Goal: Task Accomplishment & Management: Manage account settings

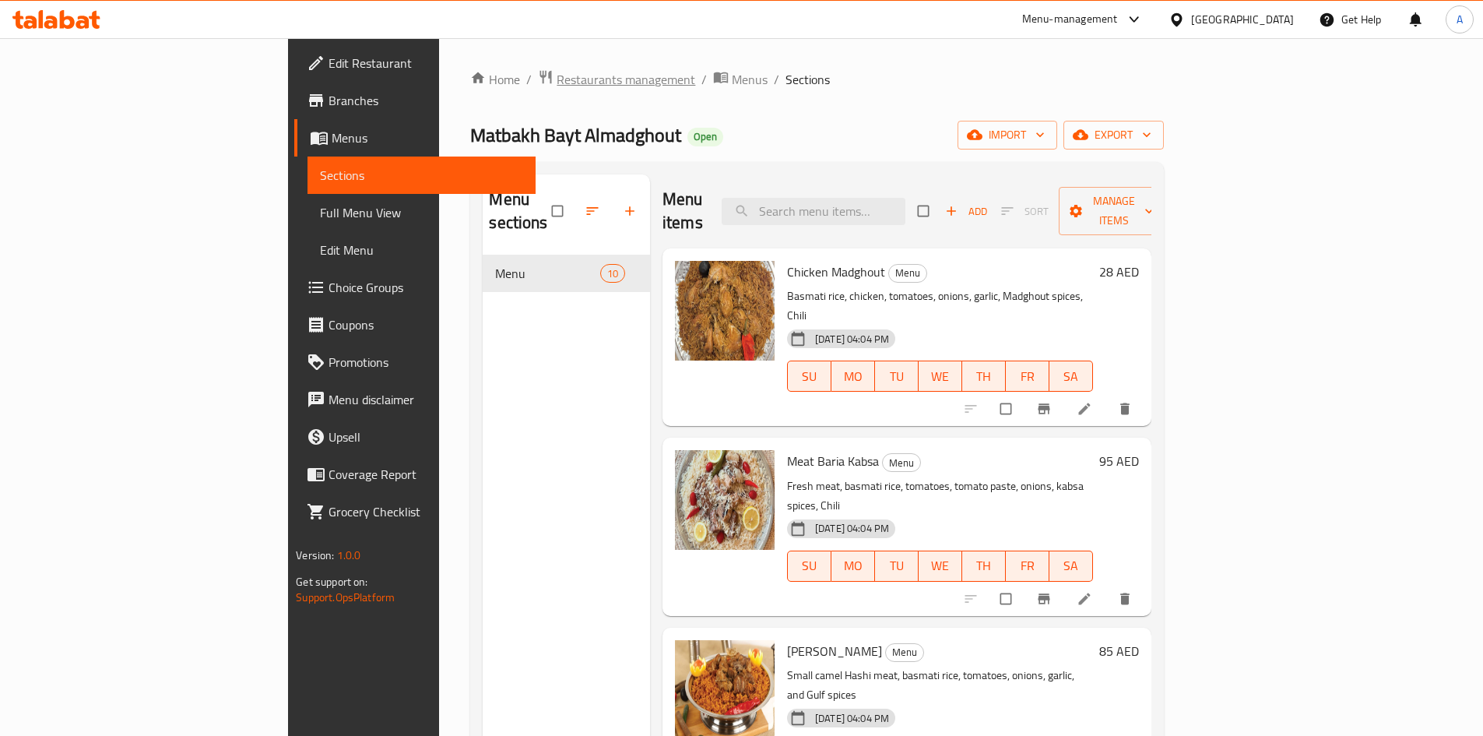
click at [557, 79] on span "Restaurants management" at bounding box center [626, 79] width 139 height 19
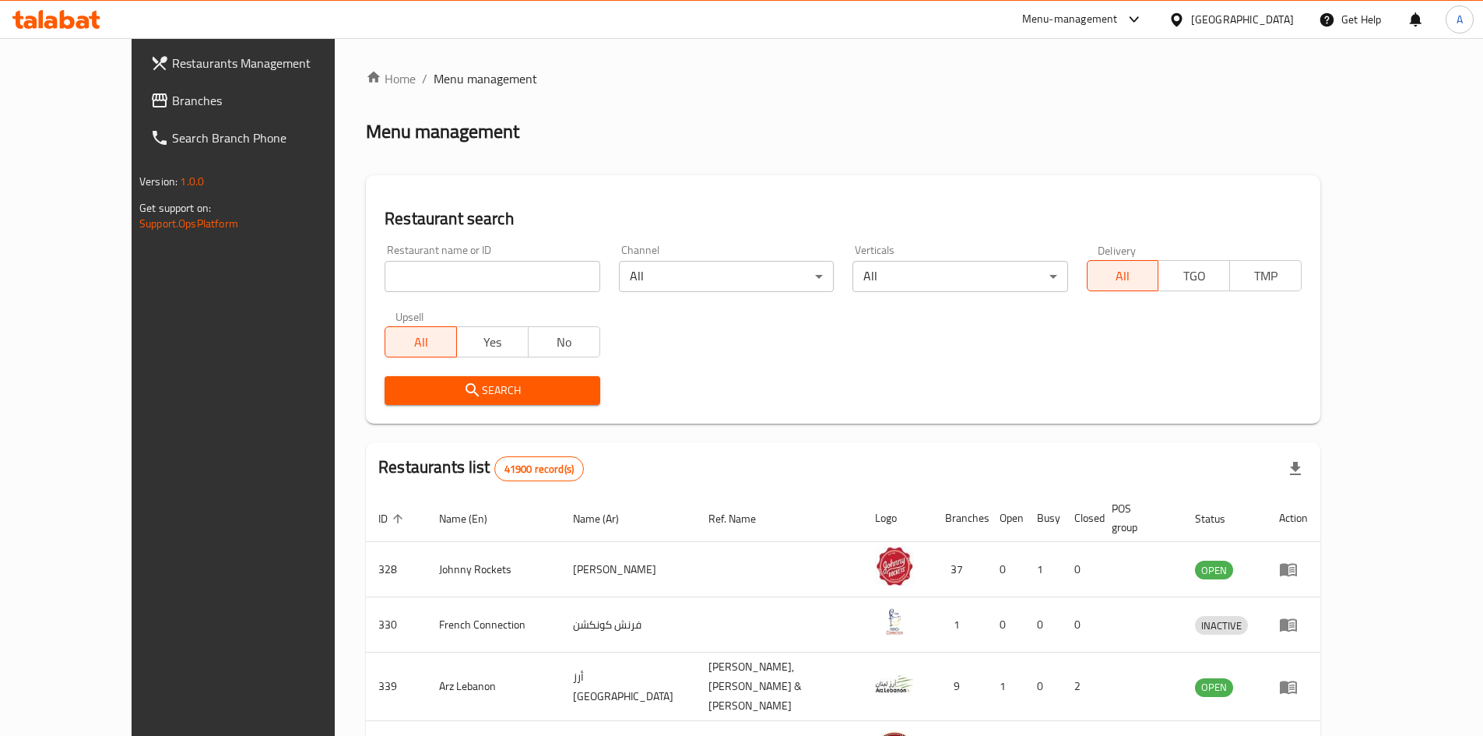
click at [172, 106] on span "Branches" at bounding box center [269, 100] width 195 height 19
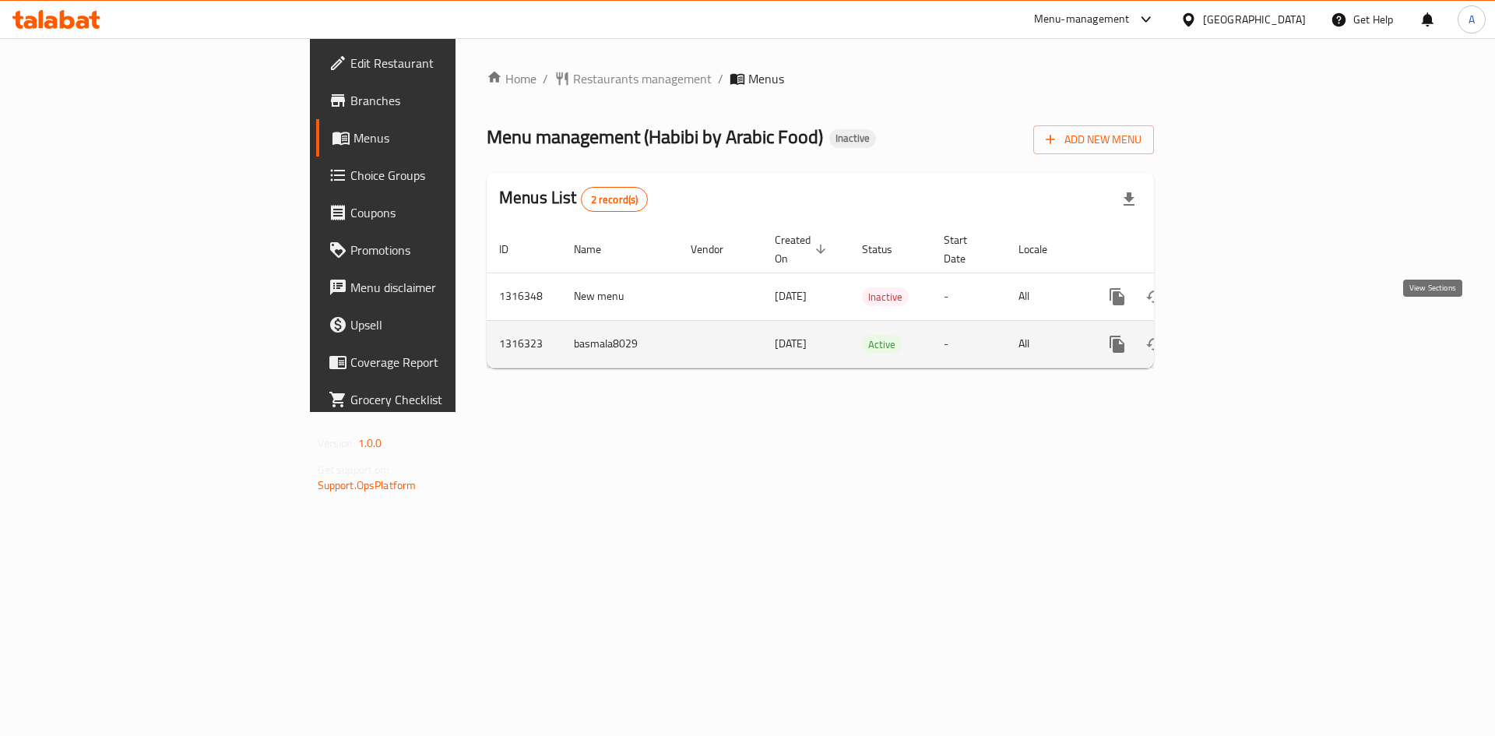
click at [1236, 337] on icon "enhanced table" at bounding box center [1229, 344] width 14 height 14
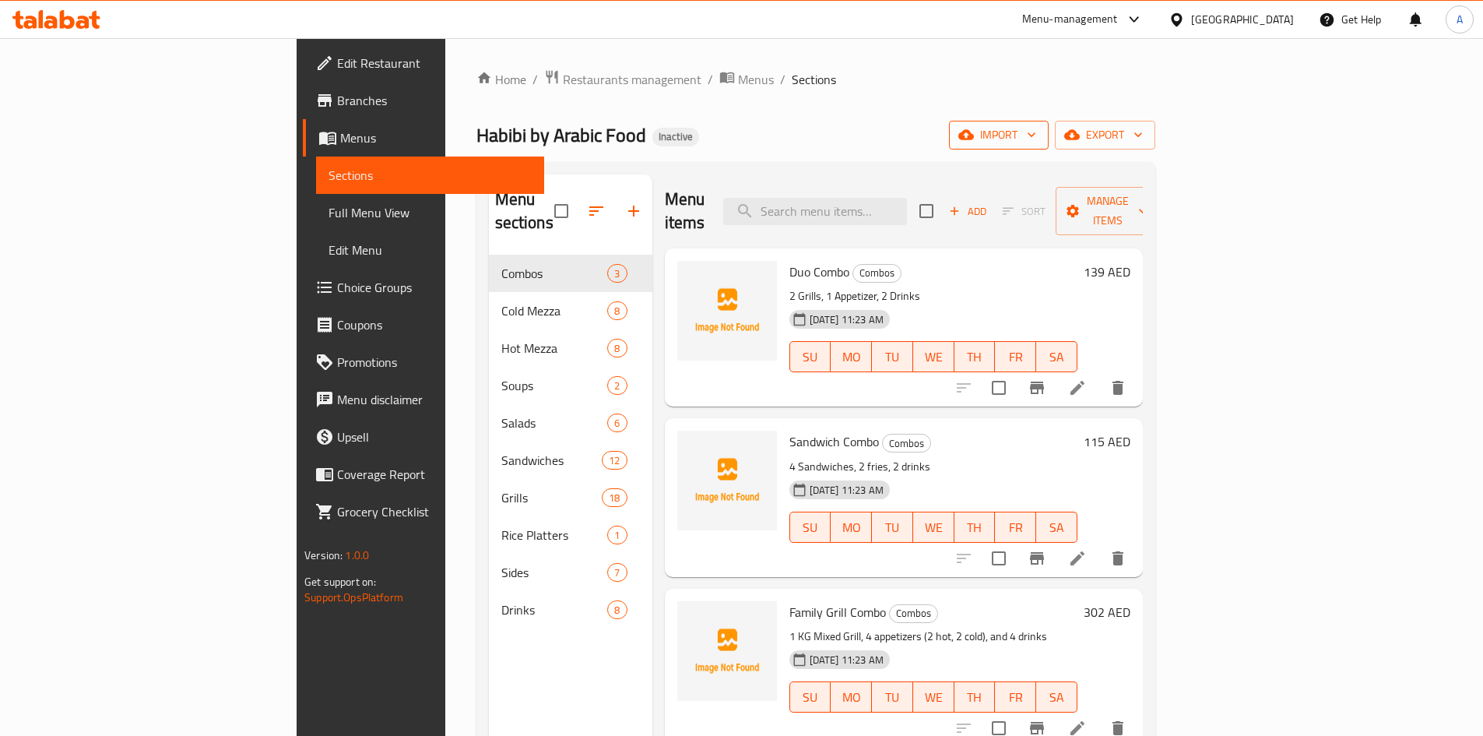
click at [974, 132] on icon "button" at bounding box center [966, 135] width 16 height 10
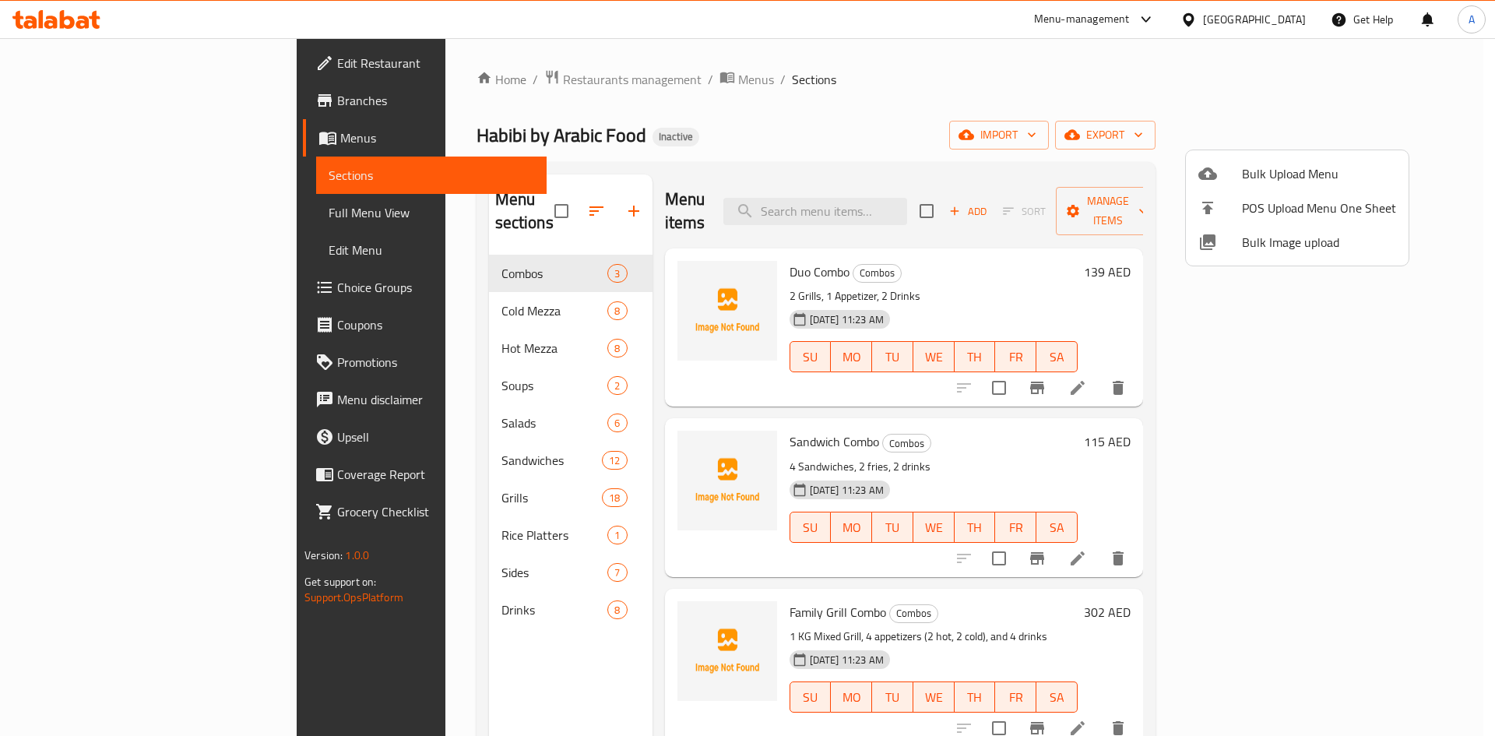
click at [1254, 243] on span "Bulk Image upload" at bounding box center [1319, 242] width 154 height 19
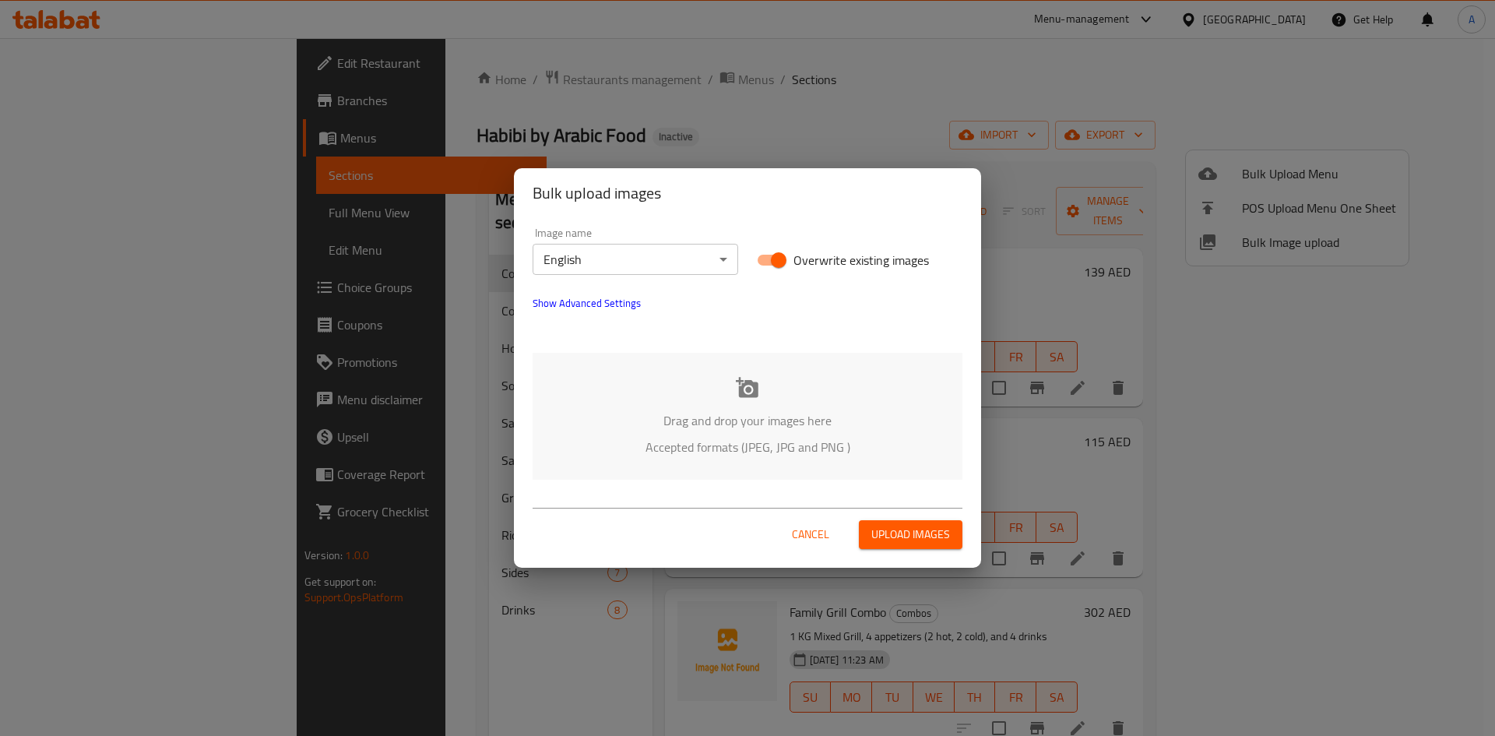
click at [817, 256] on span "Overwrite existing images" at bounding box center [860, 260] width 135 height 19
click at [817, 256] on input "Overwrite existing images" at bounding box center [778, 260] width 89 height 30
checkbox input "false"
click at [740, 403] on div "Drag and drop your images here Accepted formats (JPEG, JPG and PNG )" at bounding box center [748, 416] width 430 height 127
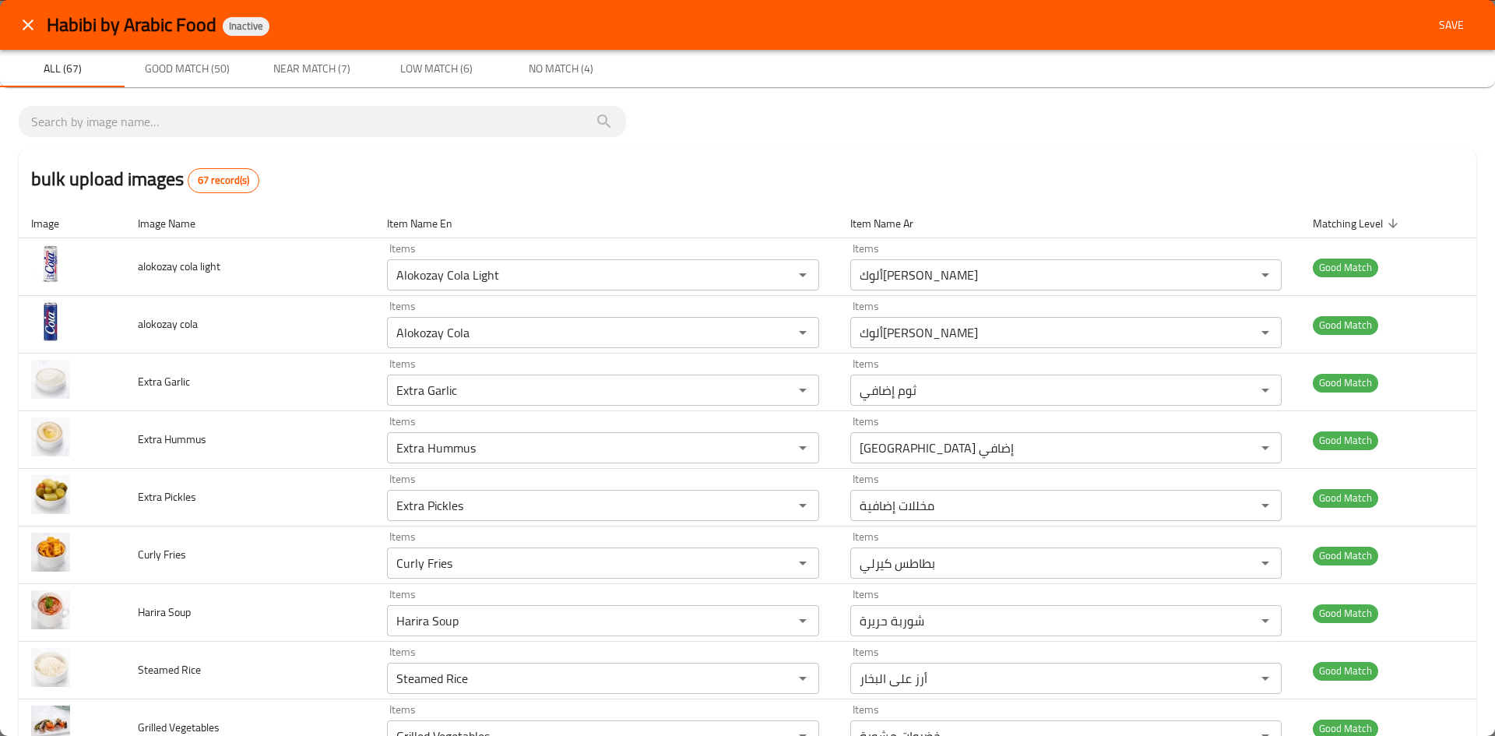
click at [277, 75] on span "Near Match (7)" at bounding box center [311, 68] width 106 height 19
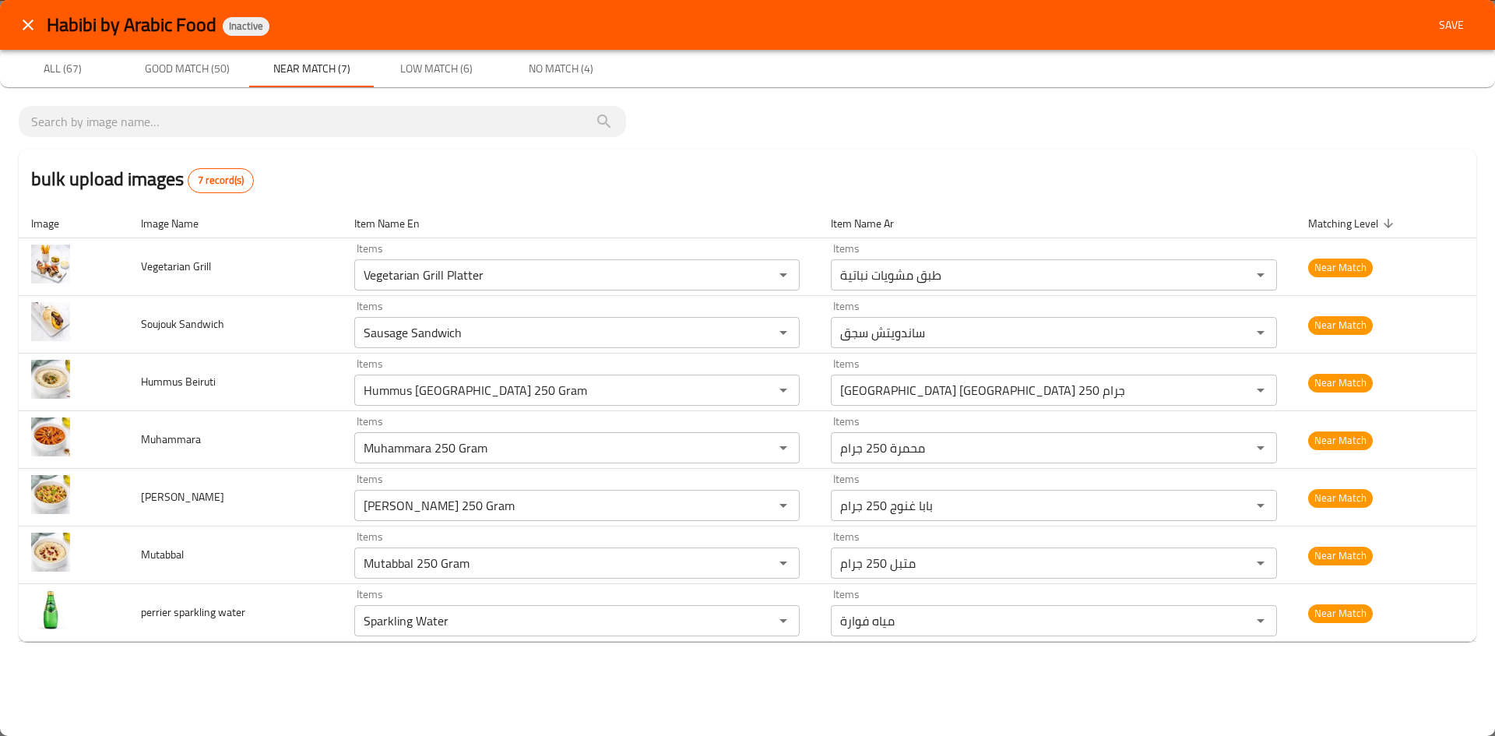
click at [457, 67] on span "Low Match (6)" at bounding box center [436, 68] width 106 height 19
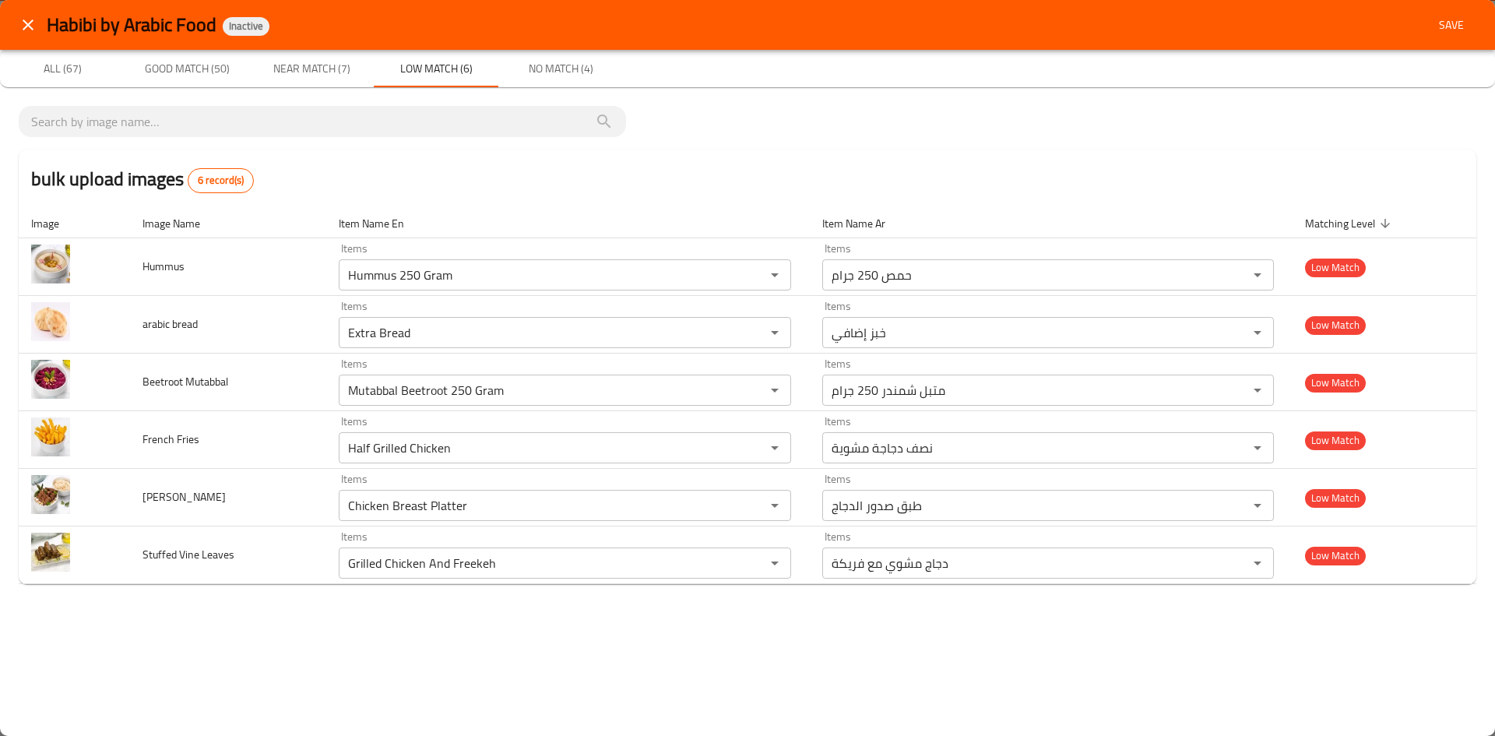
click at [313, 68] on span "Near Match (7)" at bounding box center [311, 68] width 106 height 19
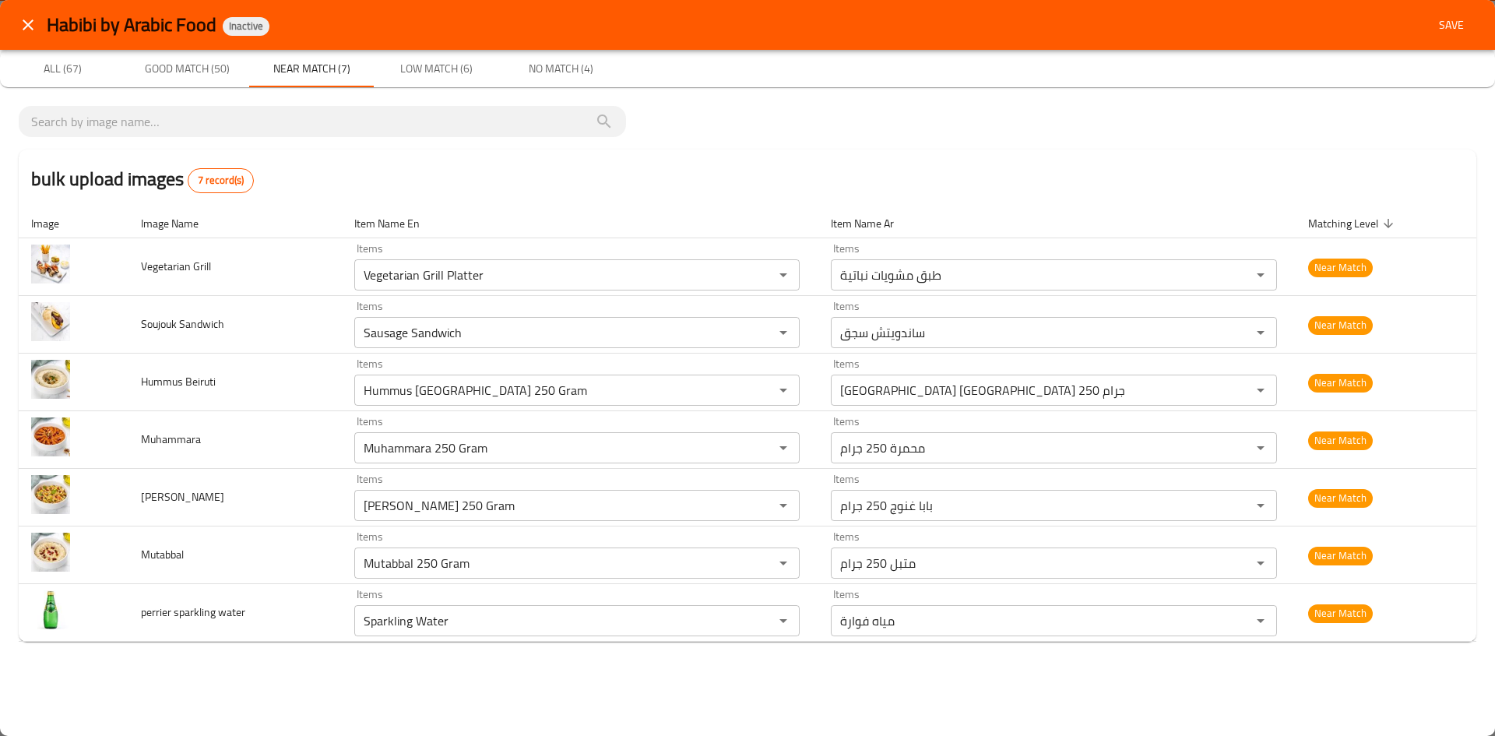
click at [424, 56] on button "Low Match (6)" at bounding box center [436, 68] width 125 height 37
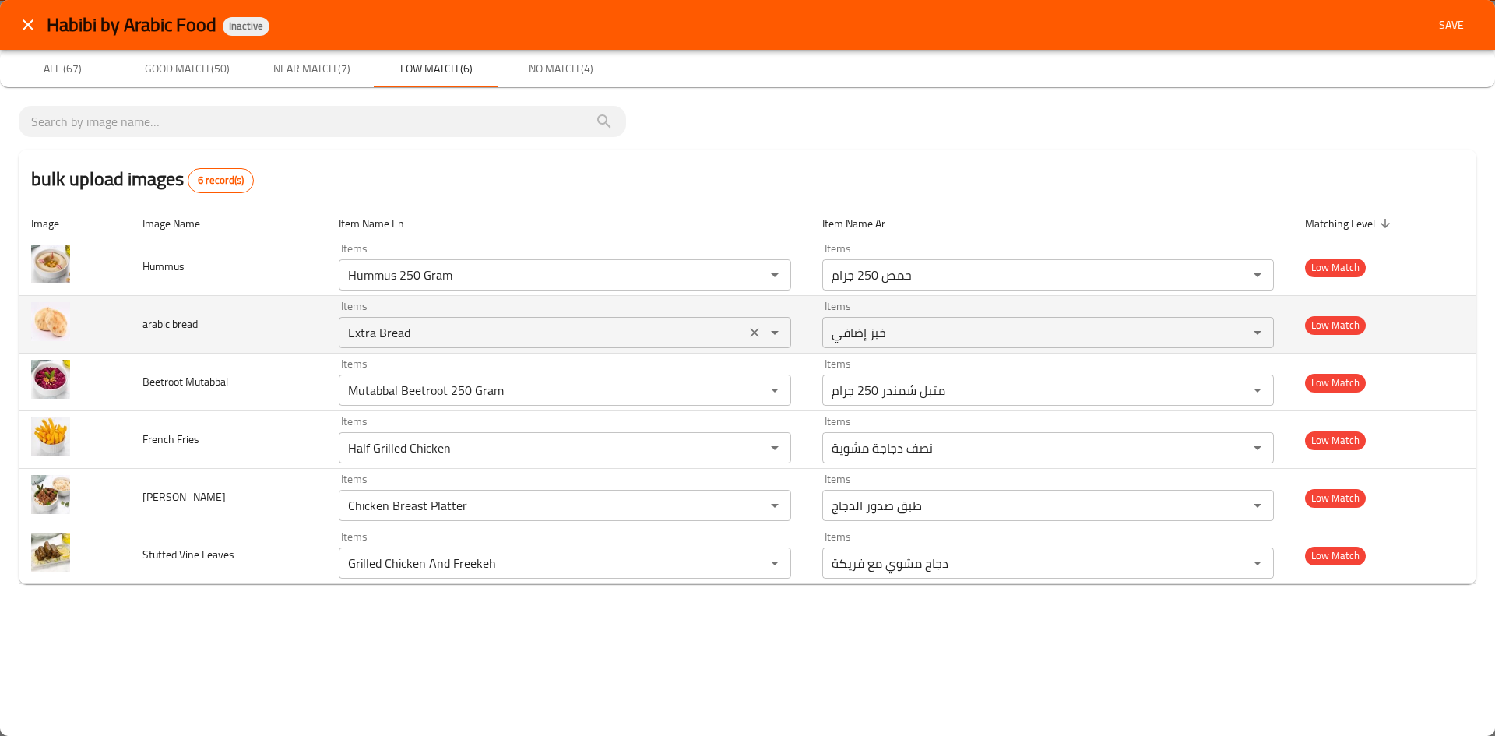
click at [756, 334] on icon "Clear" at bounding box center [754, 332] width 9 height 9
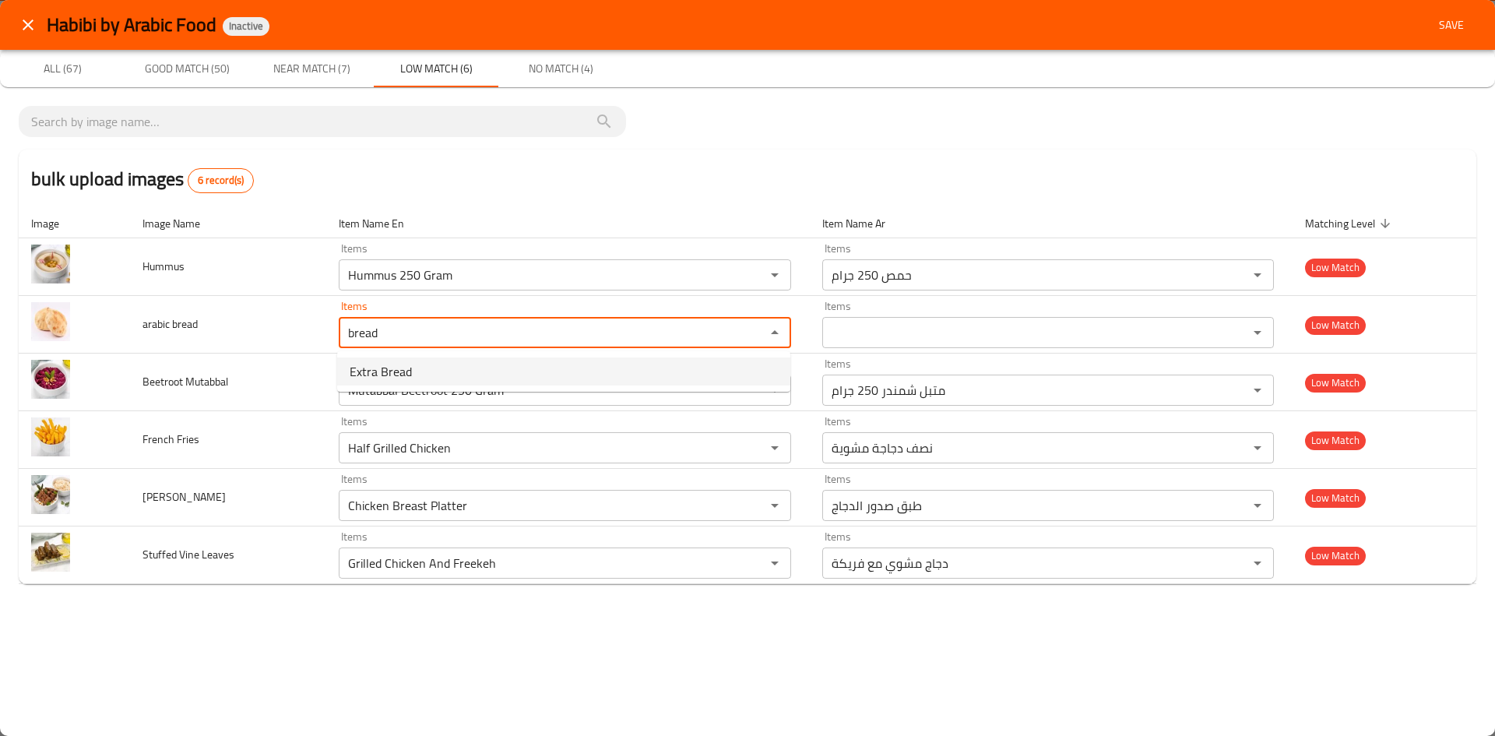
click at [397, 362] on span "Extra Bread" at bounding box center [381, 371] width 62 height 19
type bread "Extra Bread"
type bread-ar "خبز إضافي"
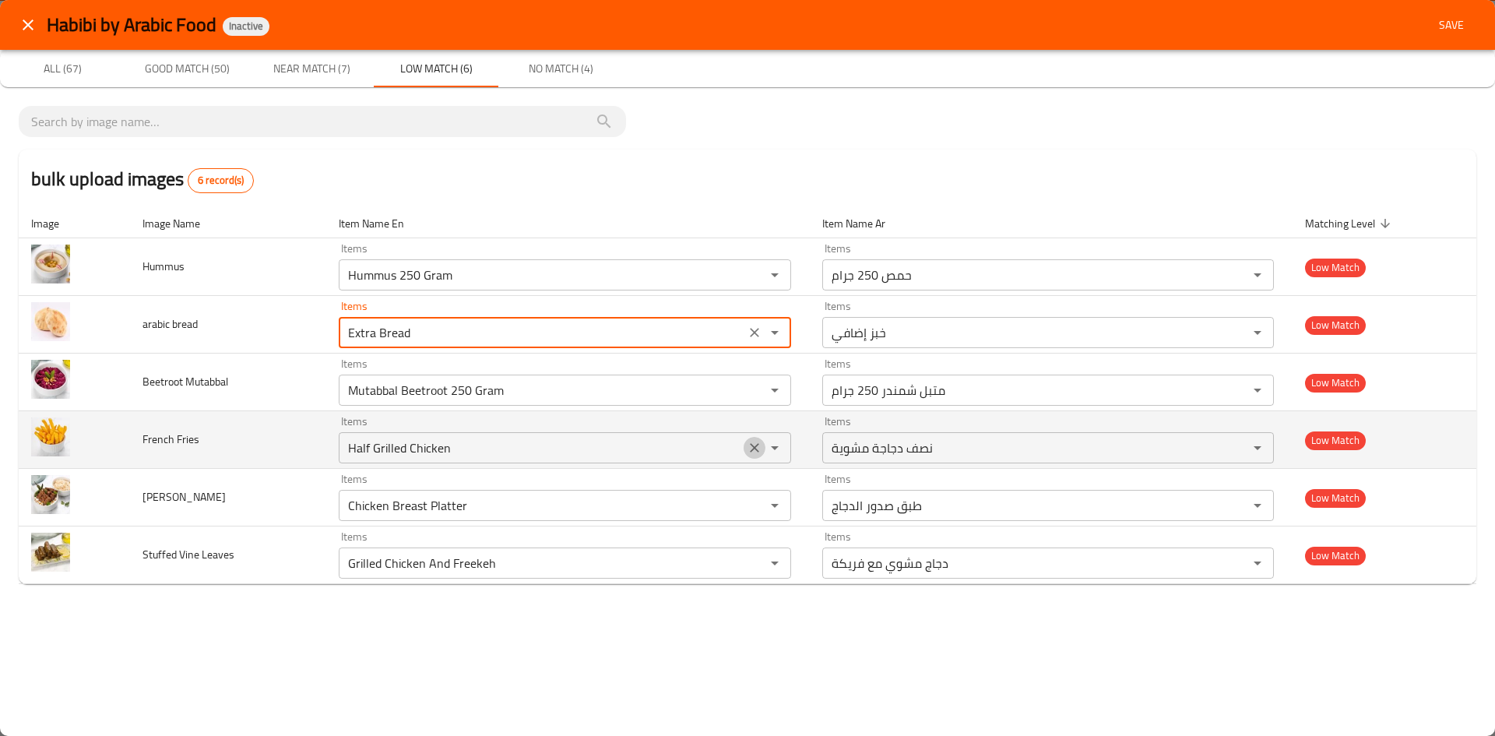
click at [751, 448] on icon "Clear" at bounding box center [755, 448] width 16 height 16
type bread "Extra Bread"
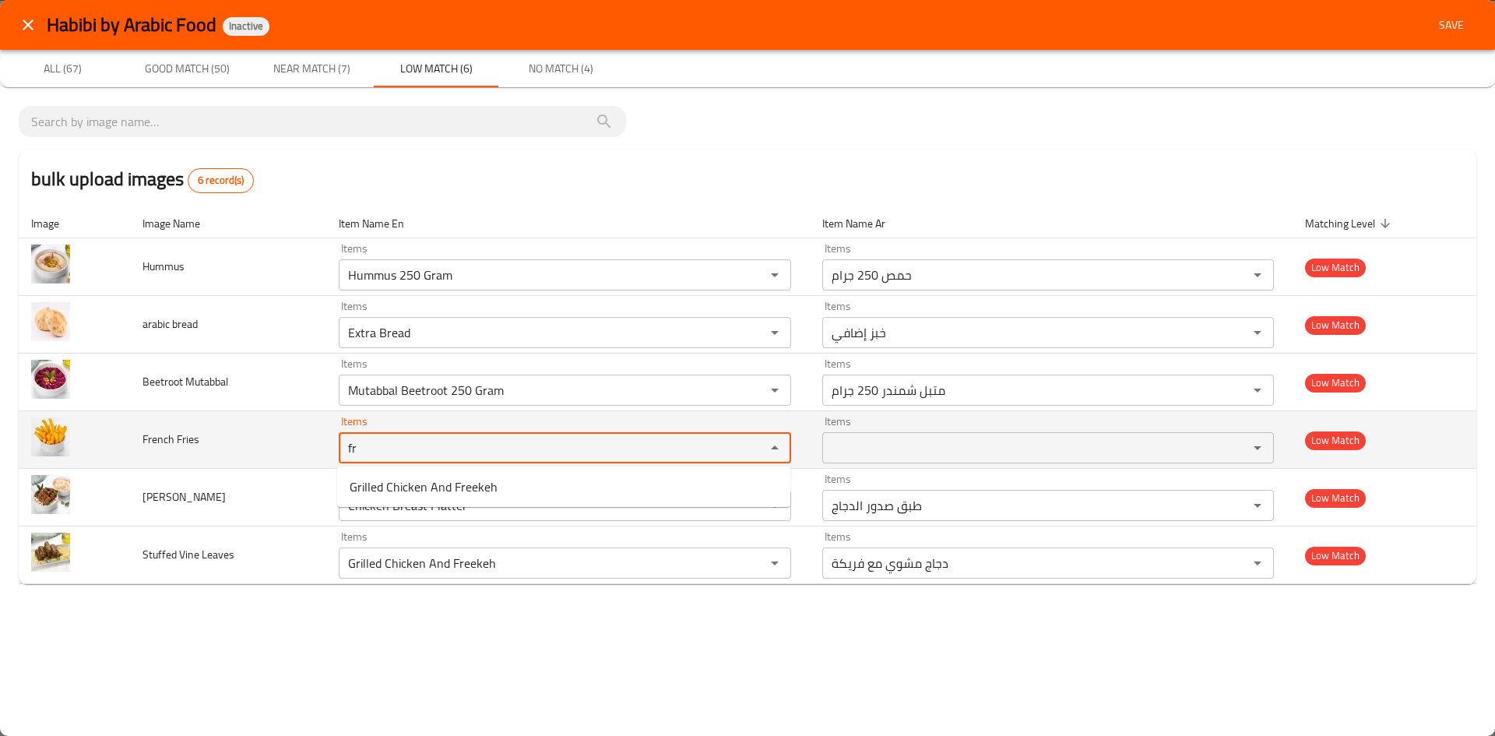
type Fries "f"
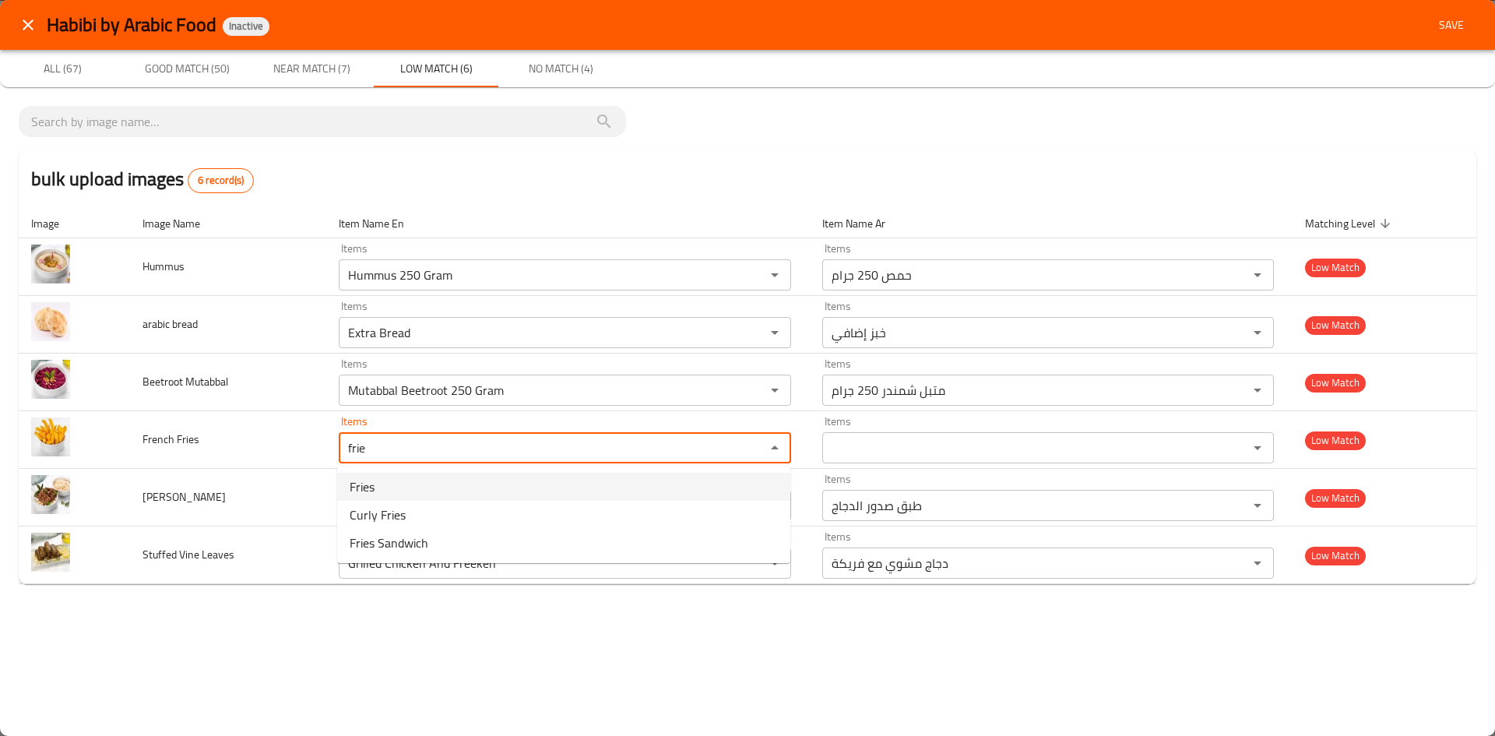
click at [379, 496] on Fries-option-0 "Fries" at bounding box center [563, 487] width 453 height 28
type Fries "Fries"
type Fries-ar "بطاطس مقلية"
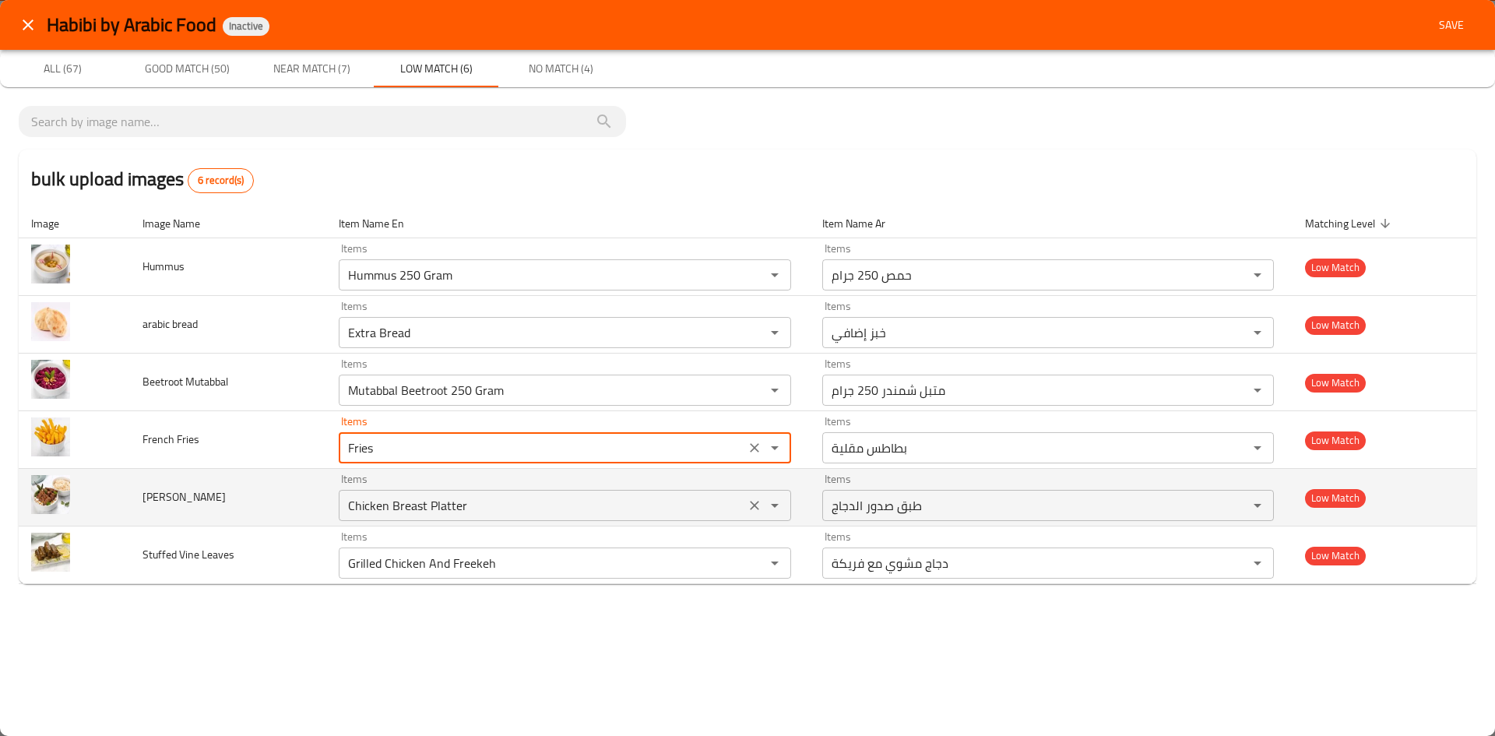
click at [749, 506] on icon "Clear" at bounding box center [755, 506] width 16 height 16
type Fries "Fries"
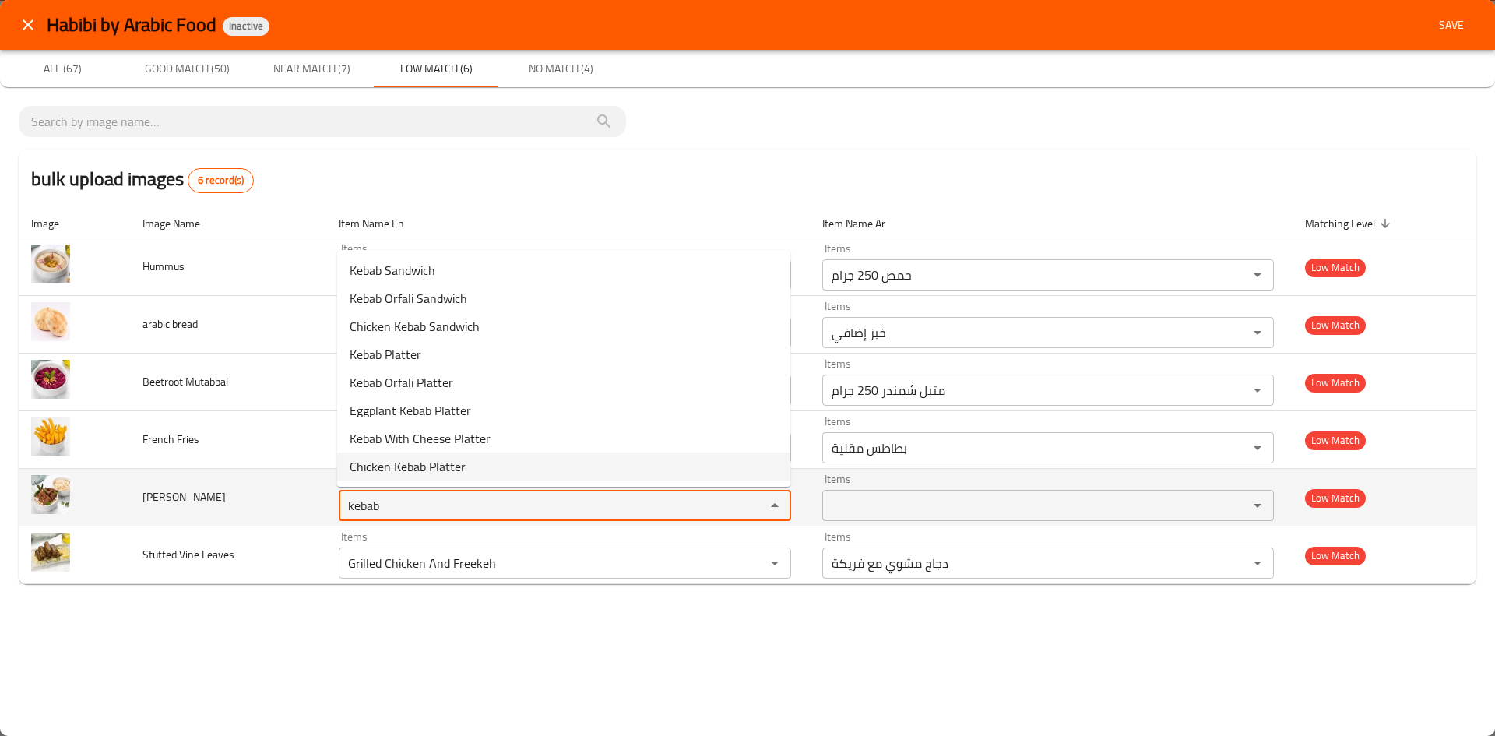
click at [356, 506] on Eskandar "kebab" at bounding box center [541, 505] width 397 height 22
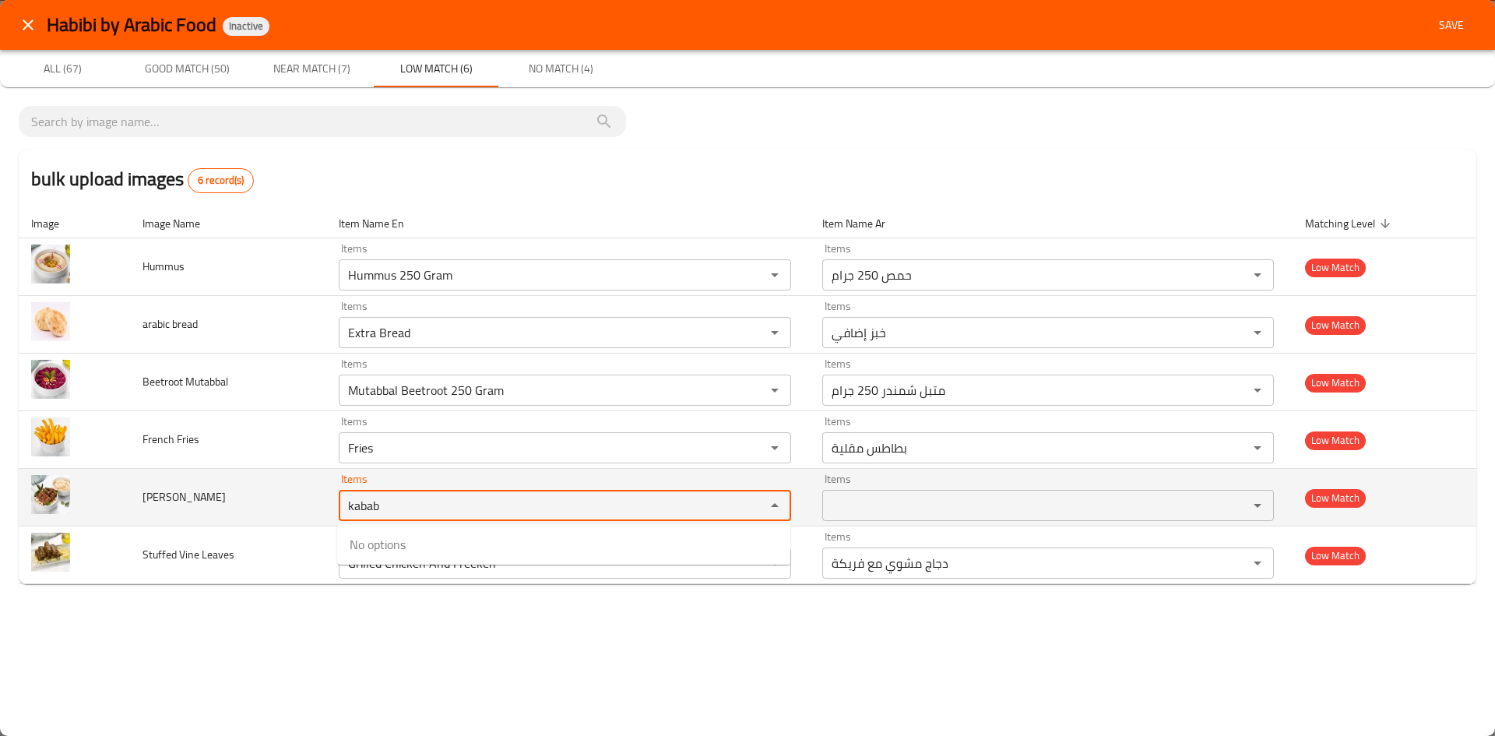
click at [410, 502] on Eskandar "kabab" at bounding box center [541, 505] width 397 height 22
drag, startPoint x: 410, startPoint y: 502, endPoint x: 353, endPoint y: 510, distance: 58.1
click at [353, 510] on Eskandar "kabab" at bounding box center [541, 505] width 397 height 22
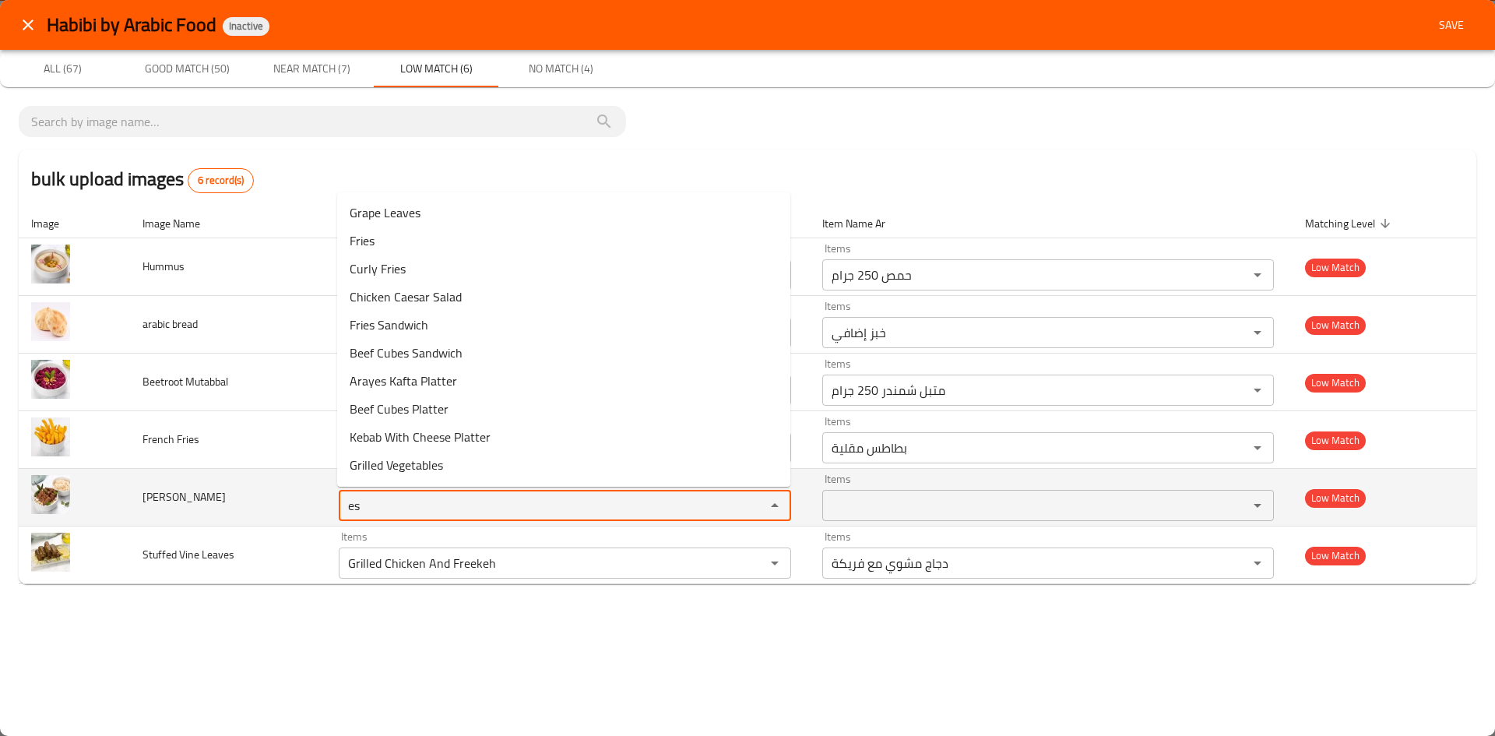
type Eskandar "e"
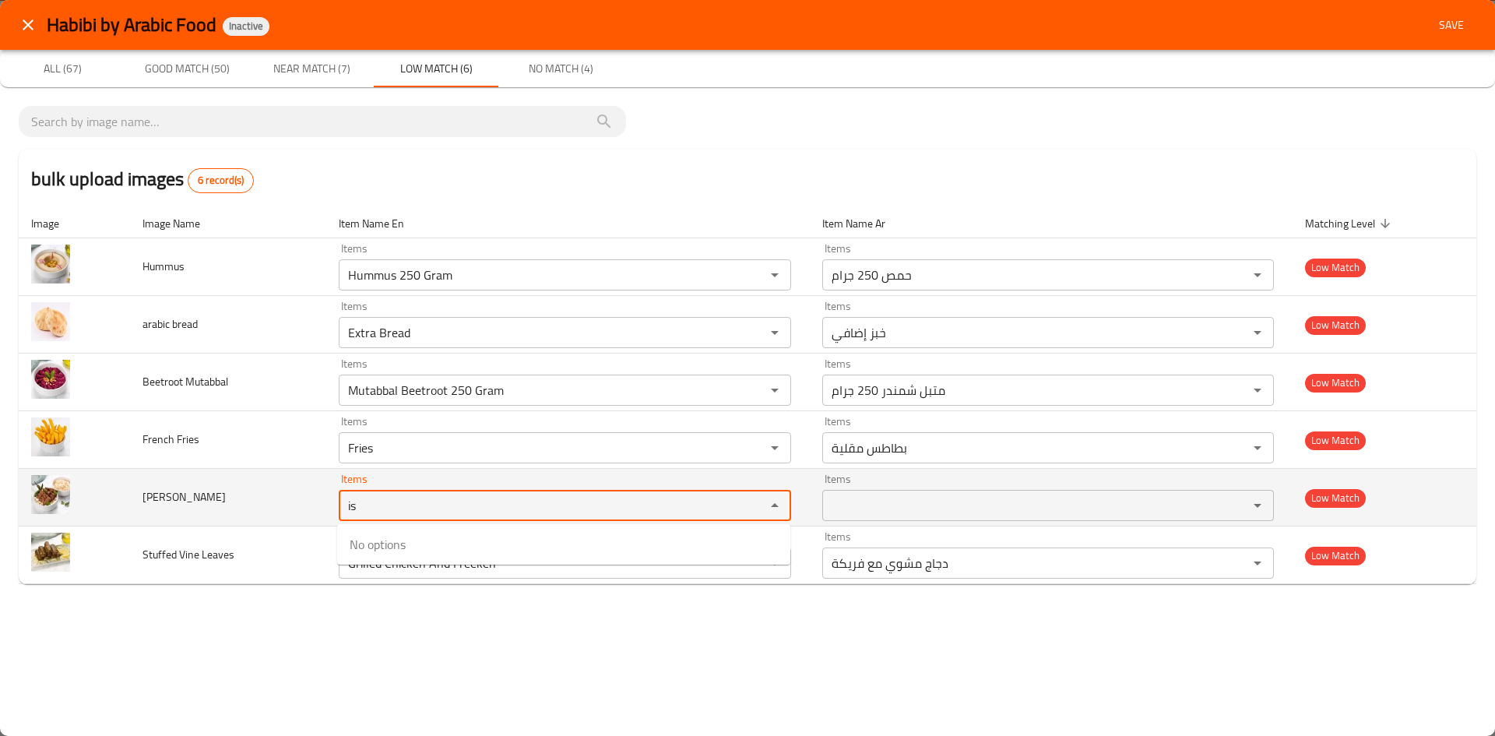
type Eskandar "i"
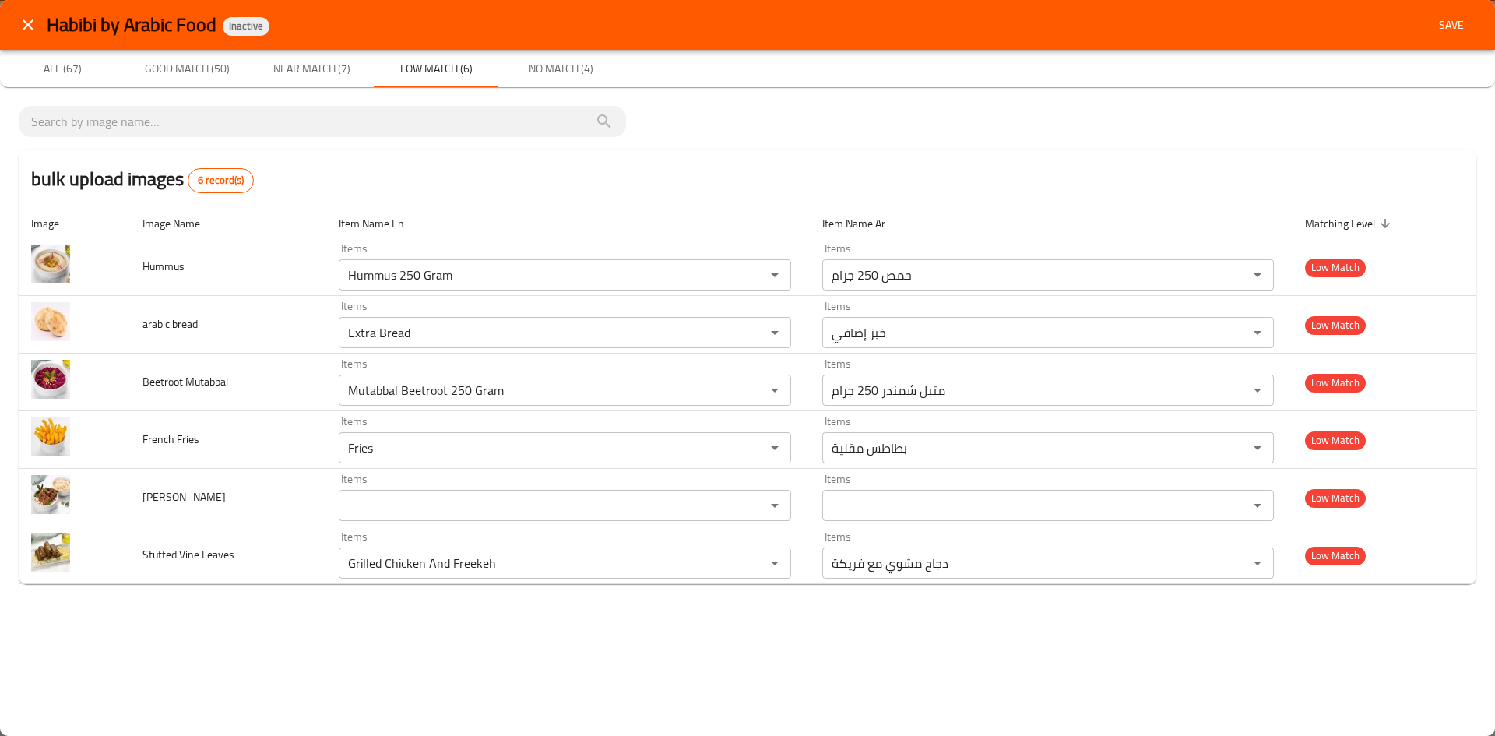
click at [349, 612] on div "bulk upload images 6 record(s) Image Image Name Item Name En Item Name Ar Match…" at bounding box center [747, 351] width 1495 height 528
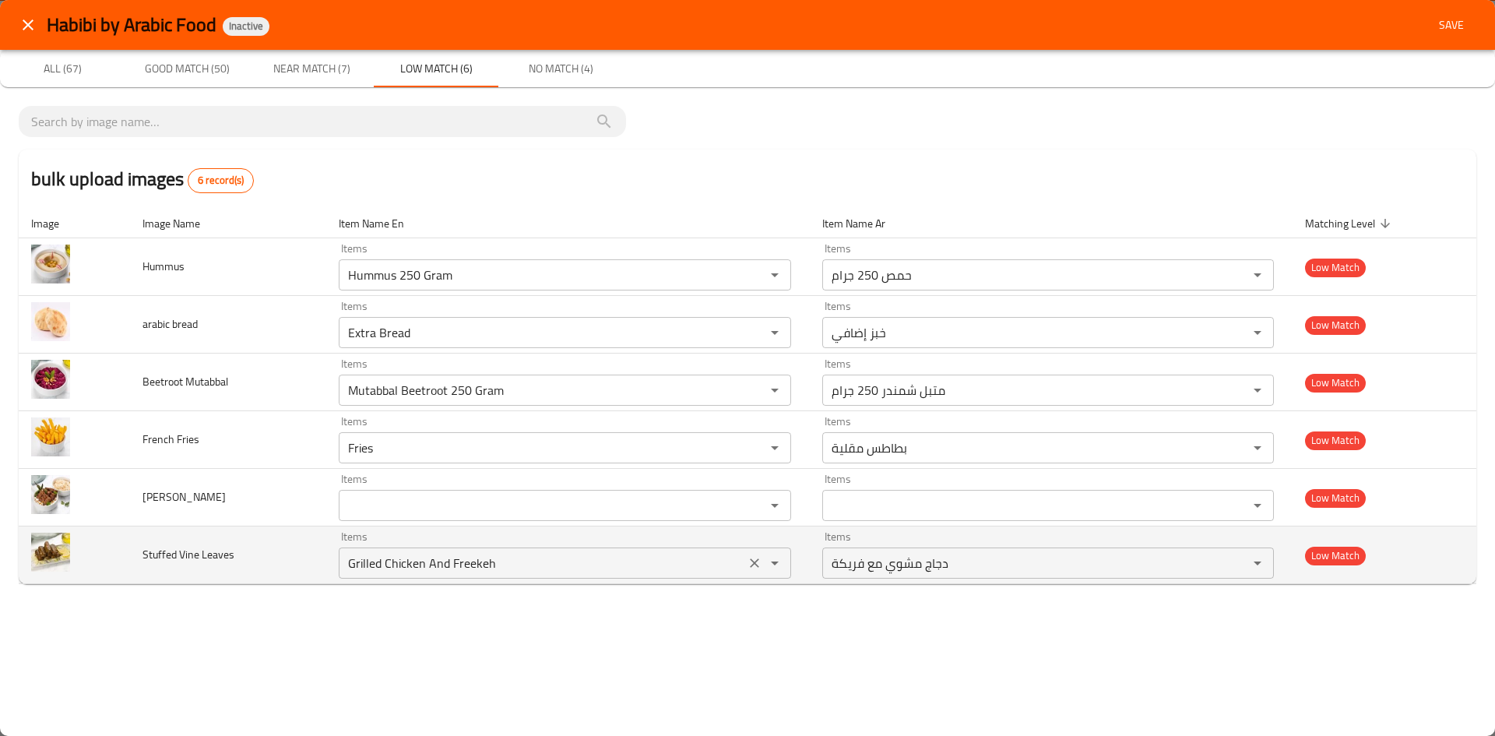
click at [440, 564] on Leaves "Grilled Chicken And Freekeh" at bounding box center [541, 563] width 397 height 22
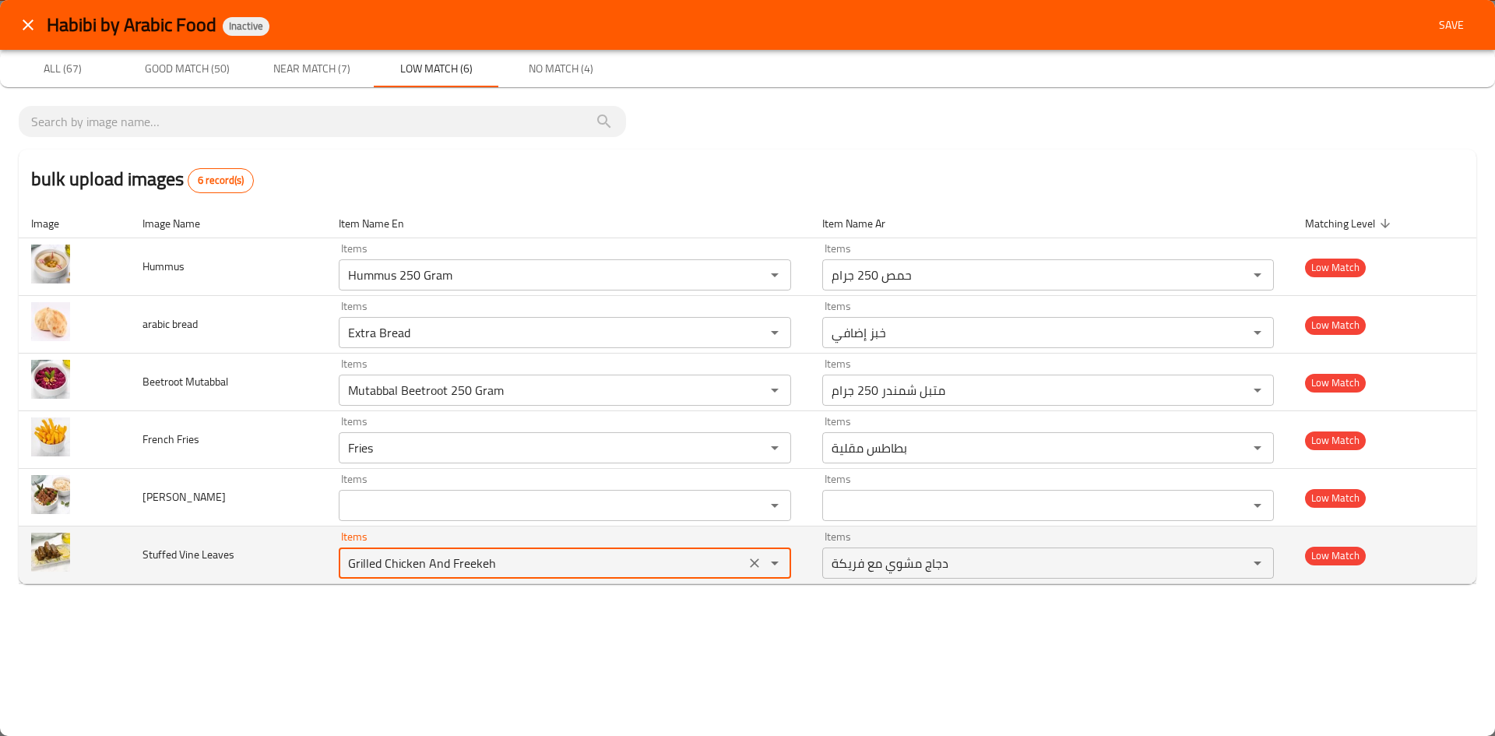
click at [754, 568] on icon "Clear" at bounding box center [755, 563] width 16 height 16
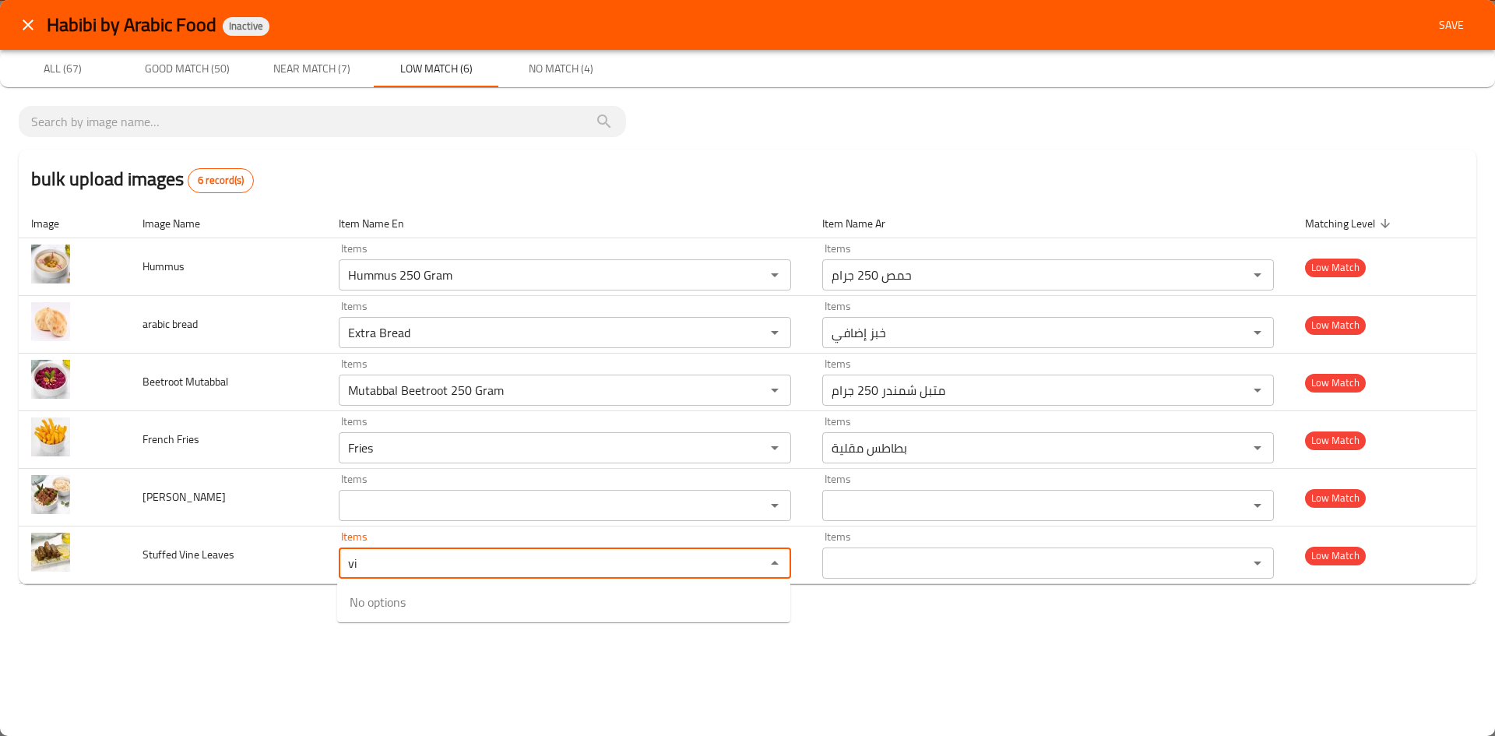
type Leaves "v"
click at [568, 600] on Leaves-option-0 "Grape Leaves" at bounding box center [563, 602] width 453 height 28
type Leaves "Grape Leaves"
type Leaves-ar "ورق العنب"
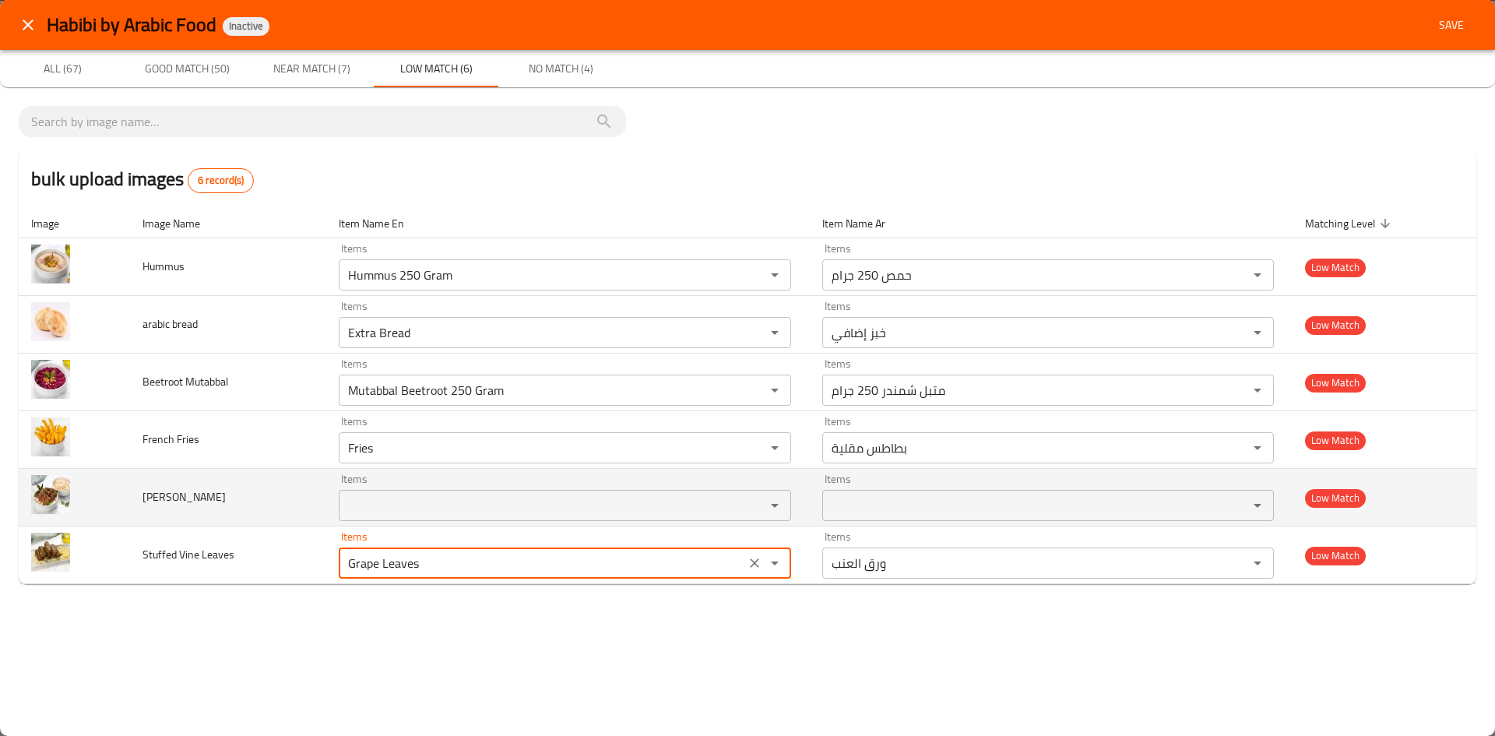
type Leaves "Grape Leaves"
click at [892, 506] on Eskandar-ar "Items" at bounding box center [1025, 505] width 397 height 22
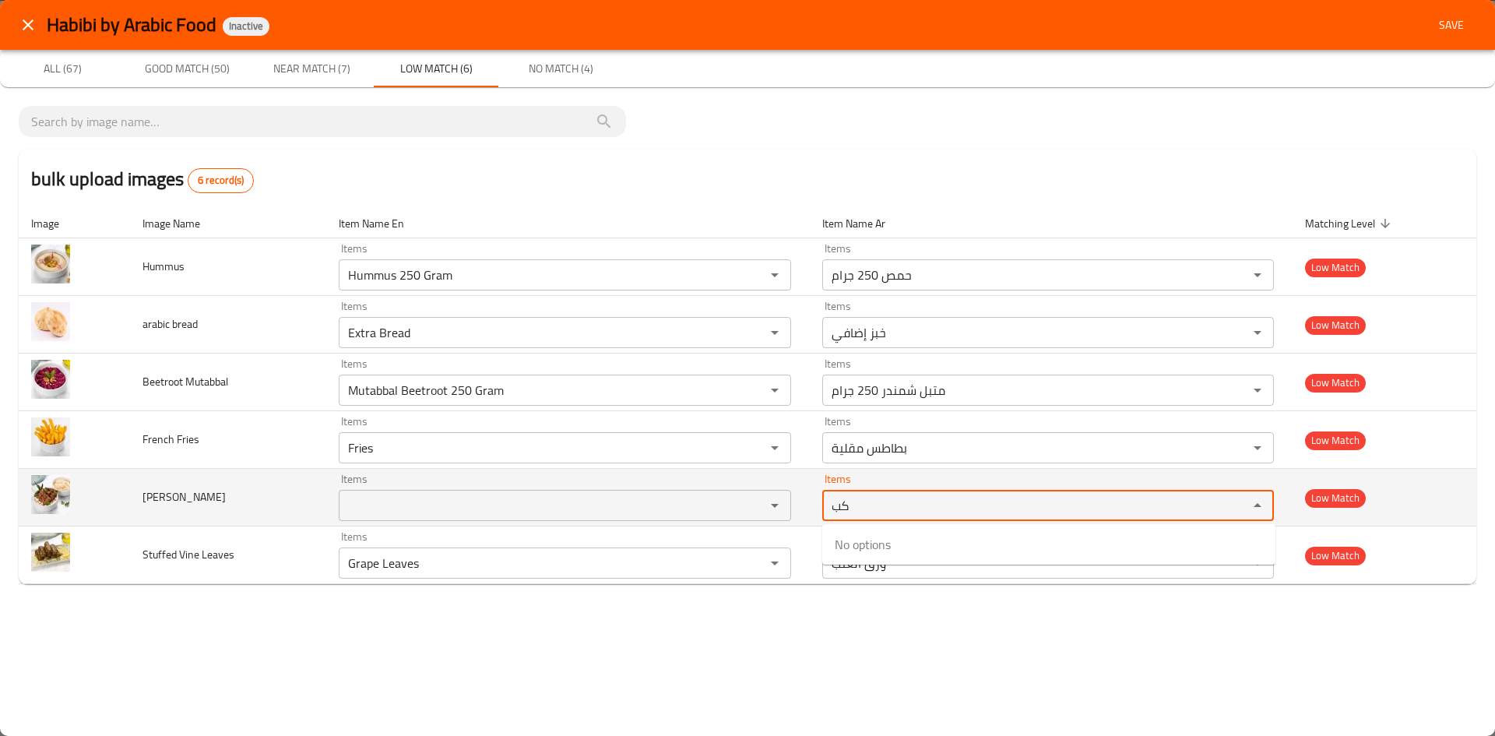
type Eskandar-ar "ك"
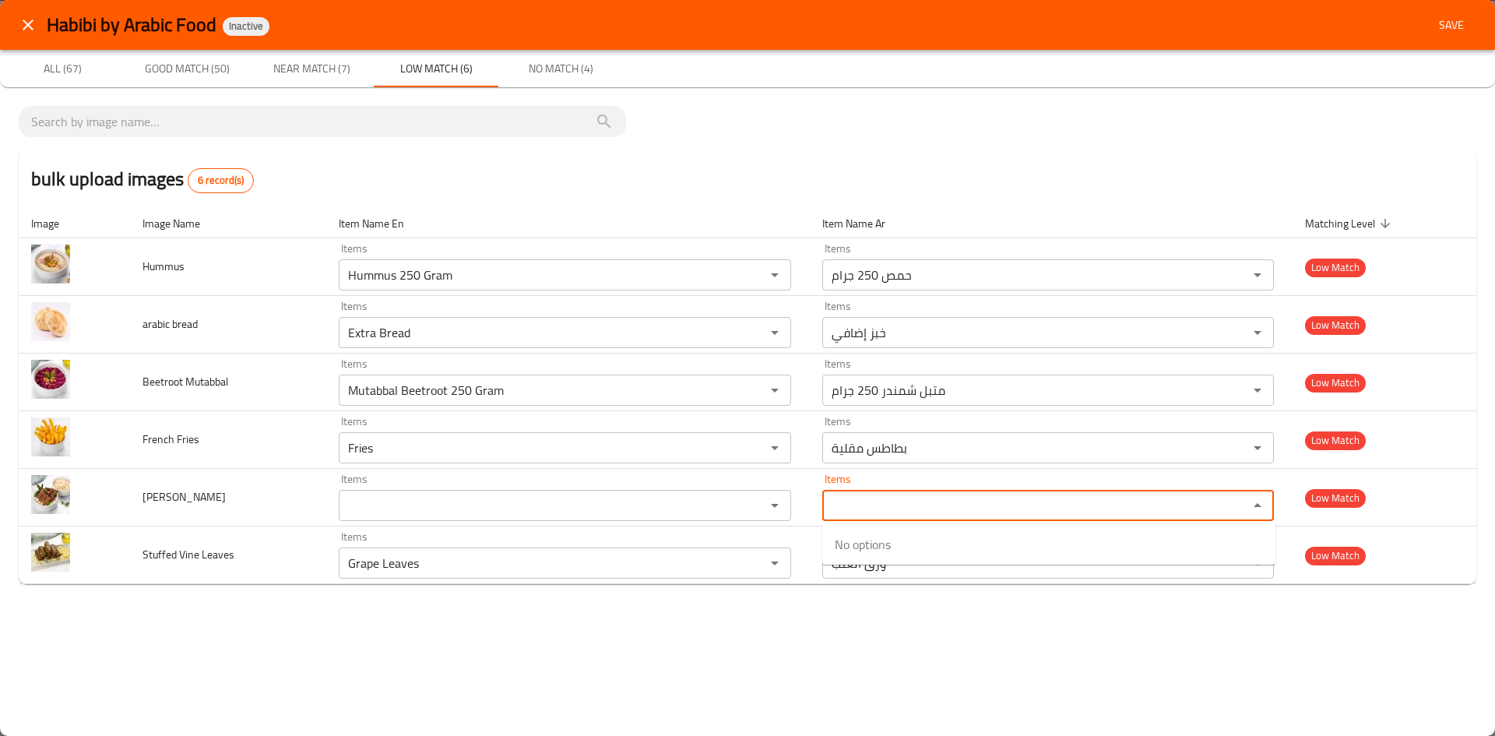
click at [818, 617] on div "Habibi by Arabic Food Inactive Save All (67) Good Match (50) Near Match (7) Low…" at bounding box center [747, 368] width 1495 height 736
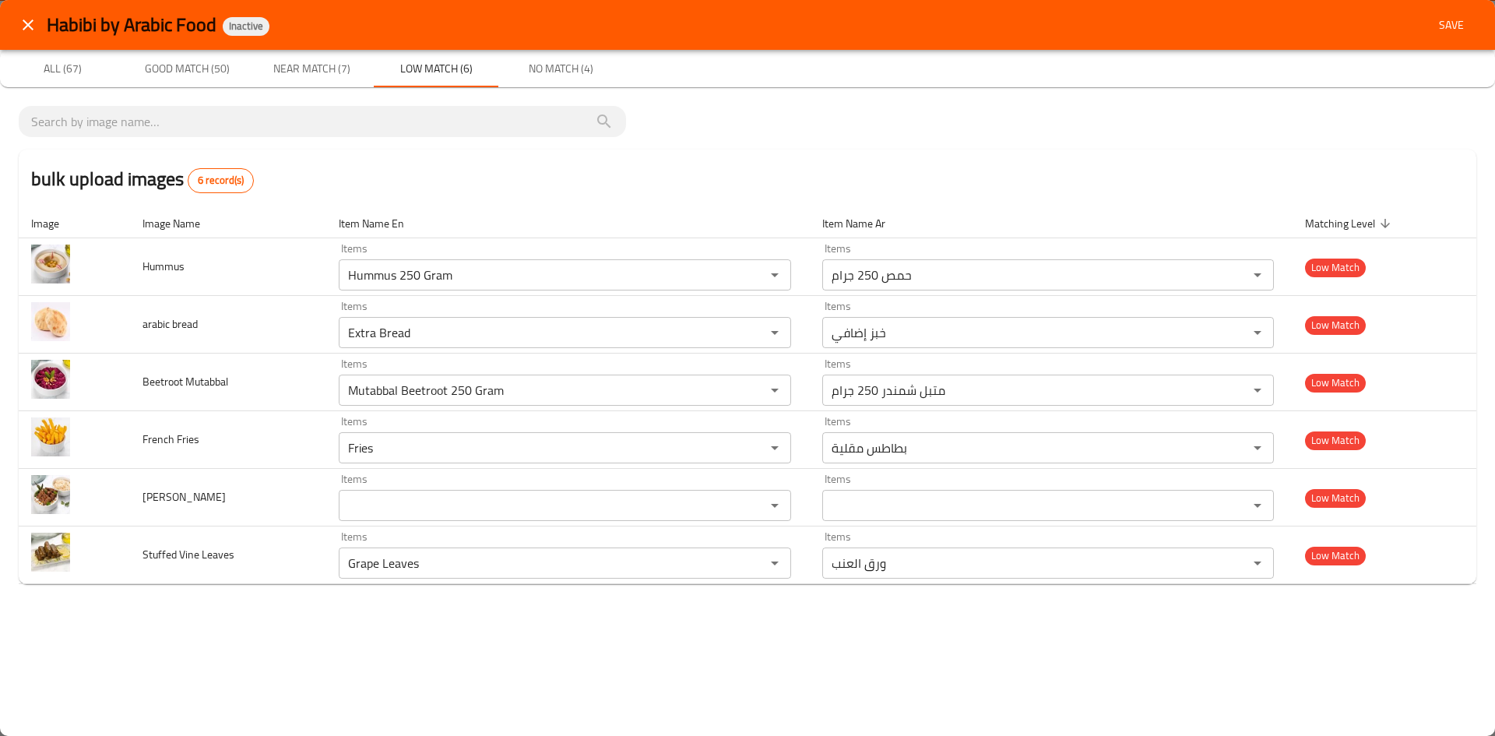
click at [1451, 25] on span "Save" at bounding box center [1451, 25] width 37 height 19
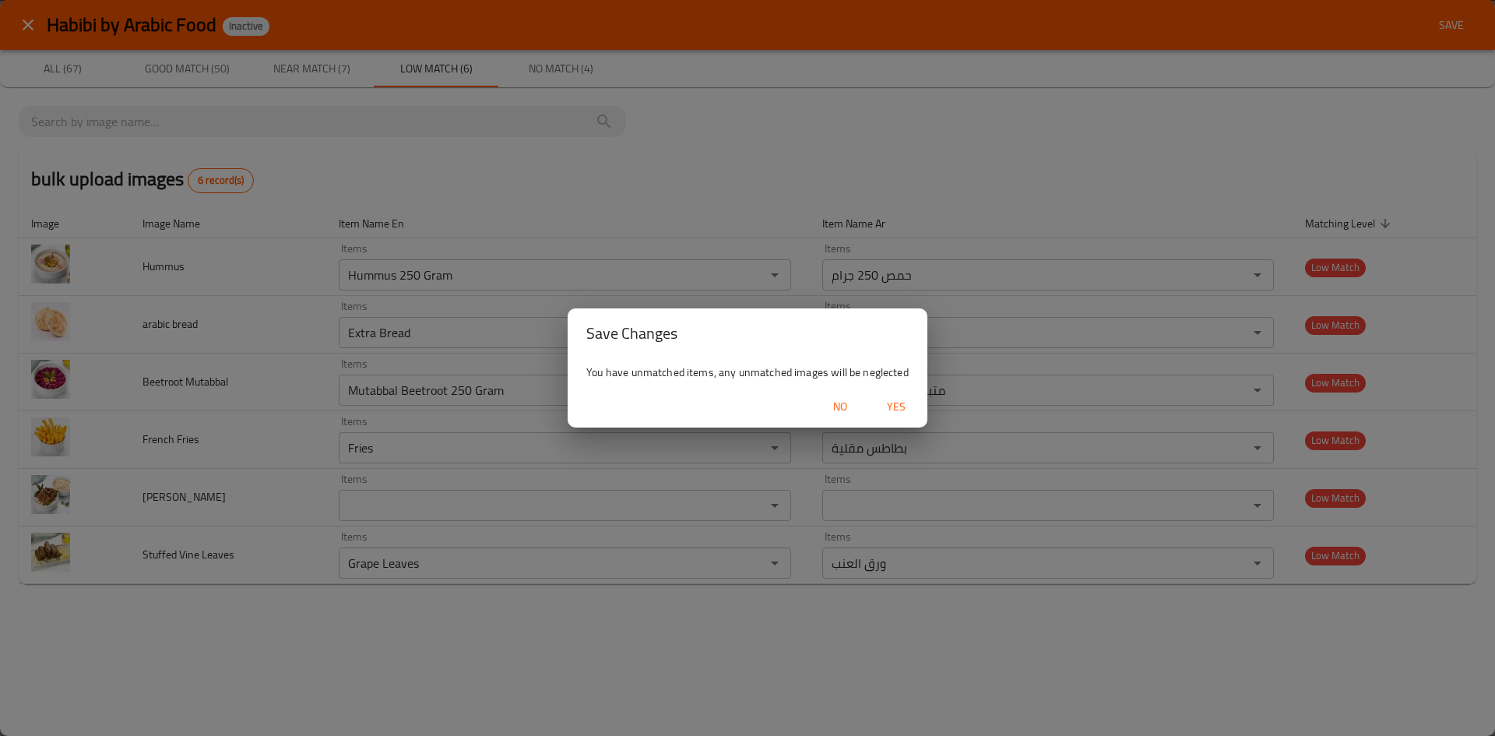
click at [899, 409] on span "Yes" at bounding box center [895, 406] width 37 height 19
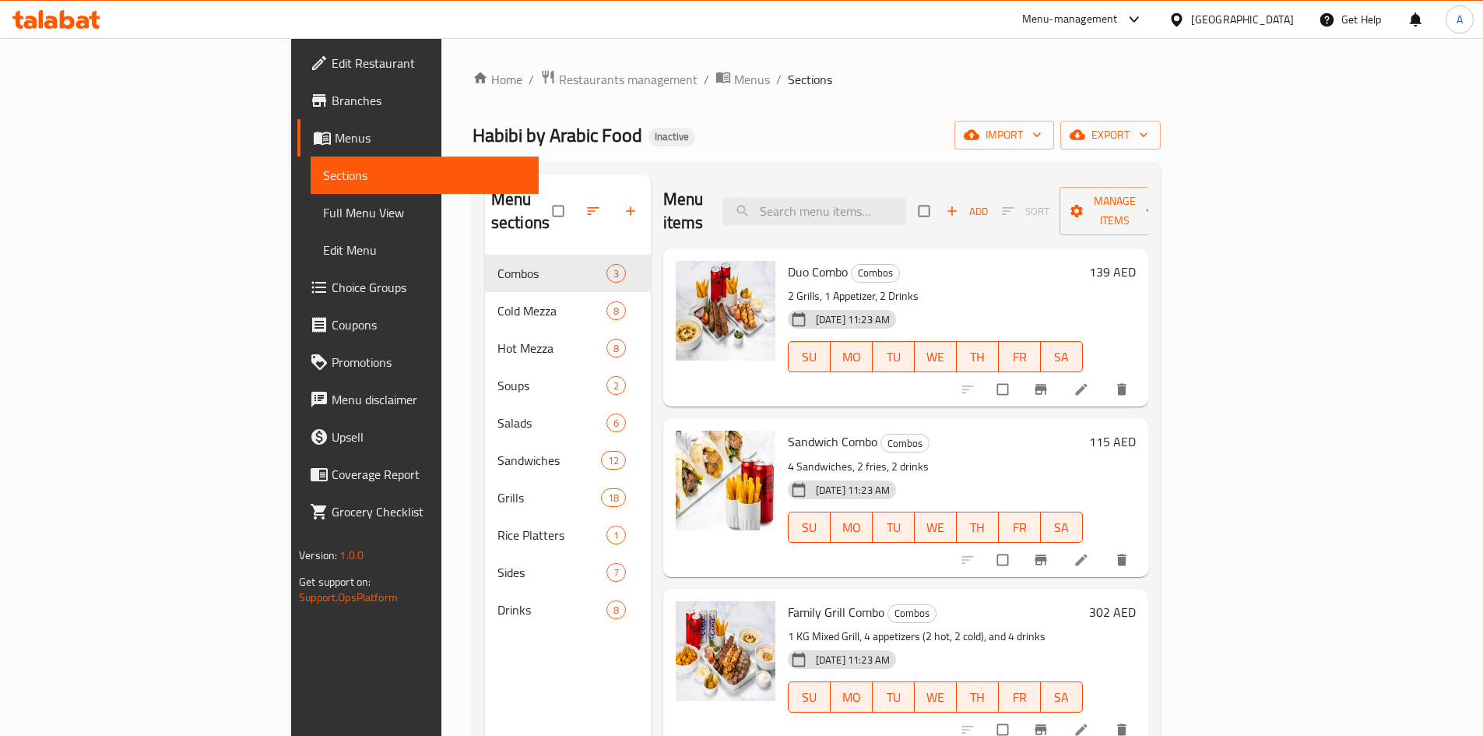
click at [335, 133] on span "Menus" at bounding box center [431, 137] width 192 height 19
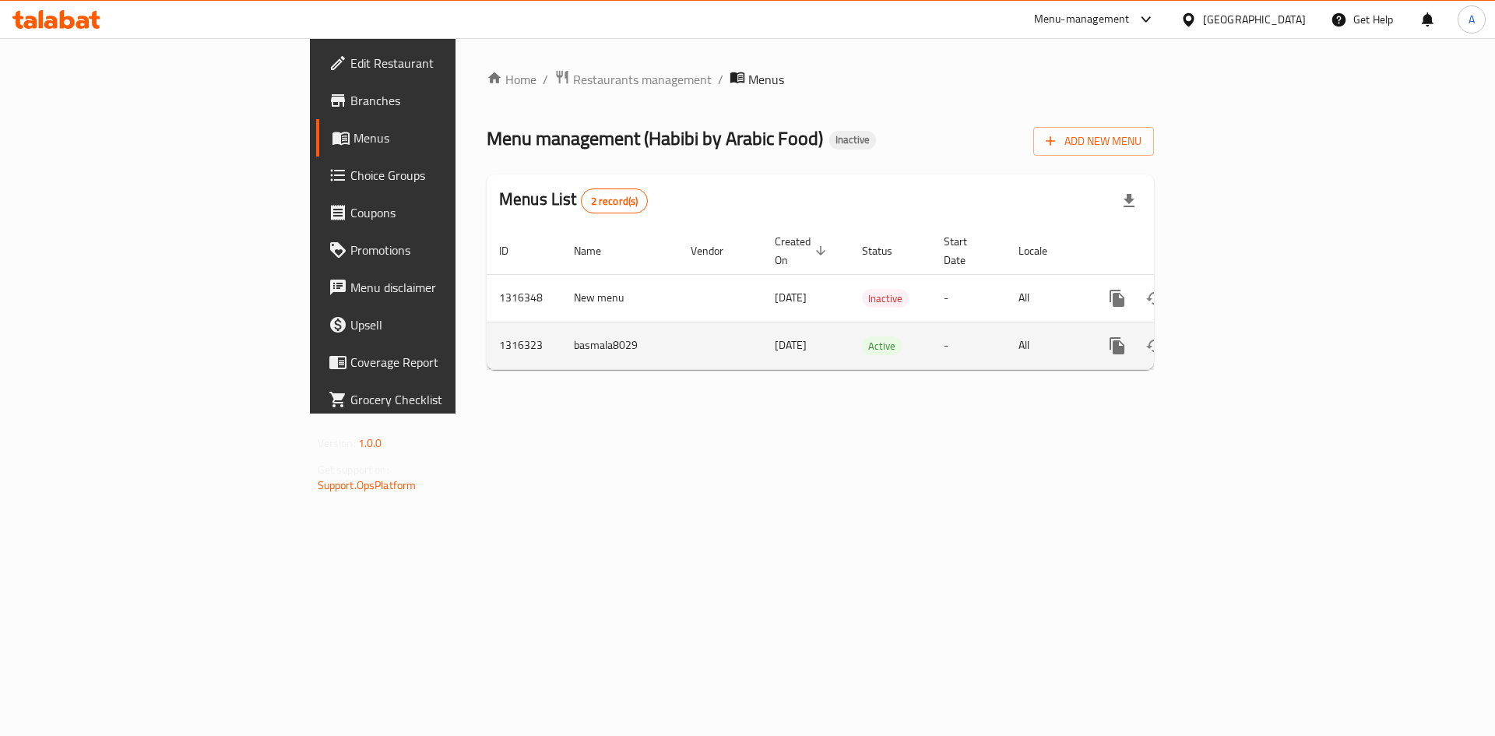
click at [1236, 339] on icon "enhanced table" at bounding box center [1229, 346] width 14 height 14
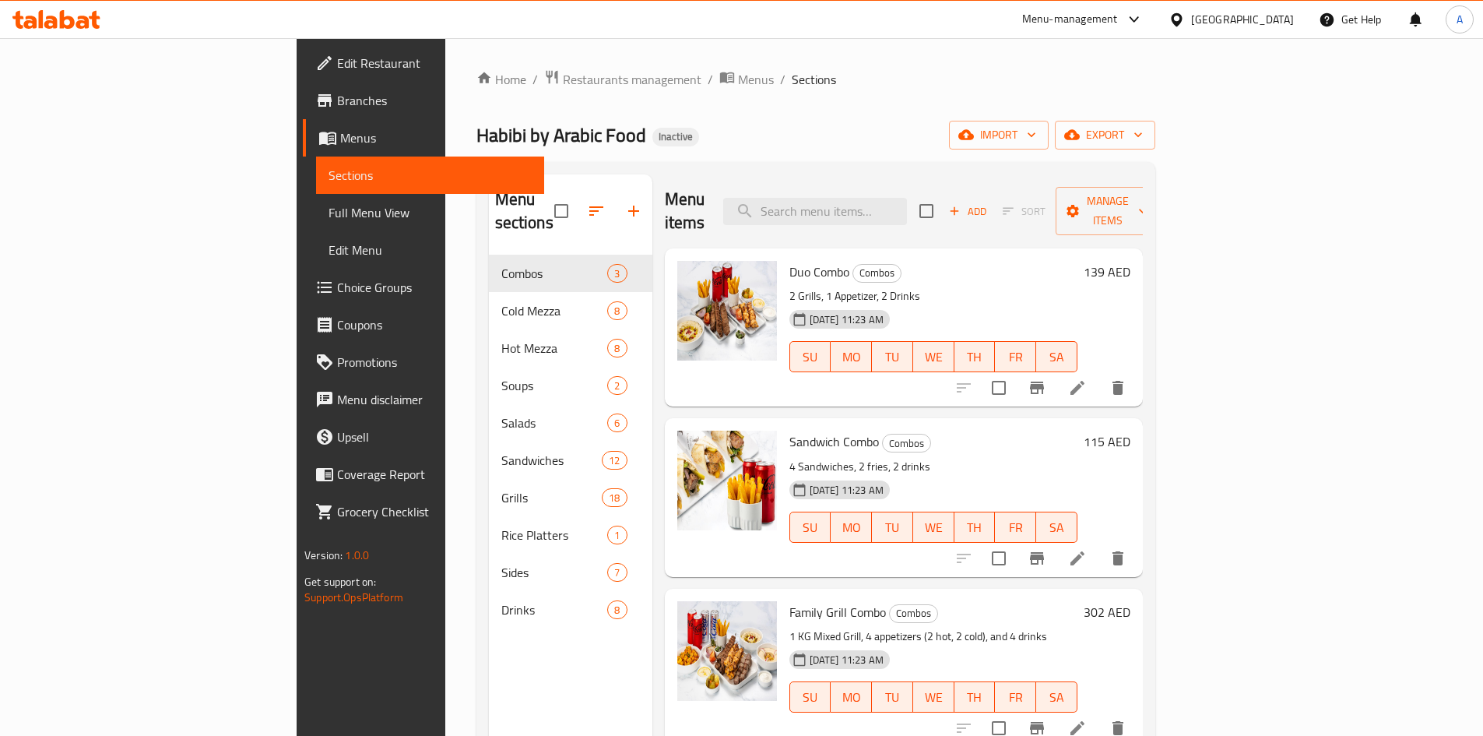
click at [329, 212] on span "Full Menu View" at bounding box center [430, 212] width 203 height 19
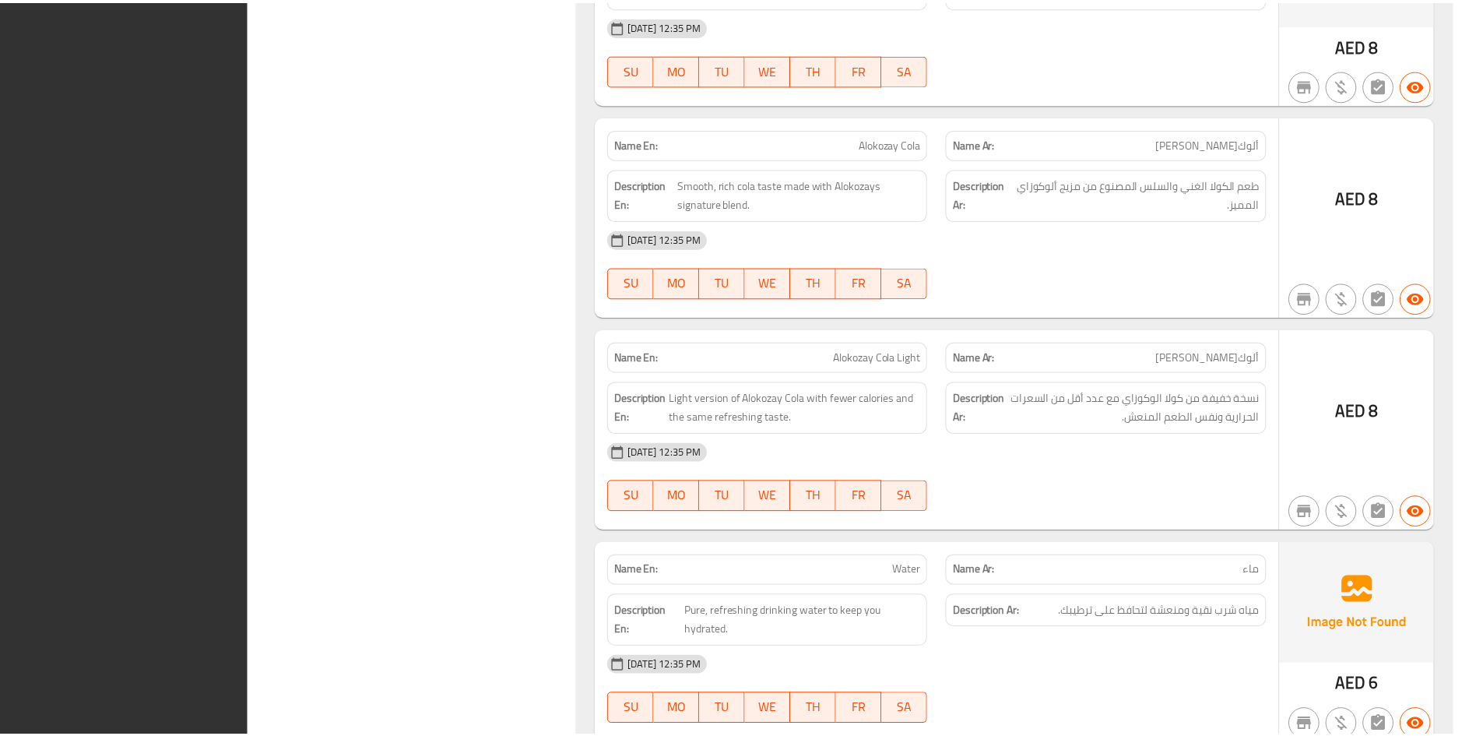
scroll to position [16446, 0]
